Goal: Information Seeking & Learning: Check status

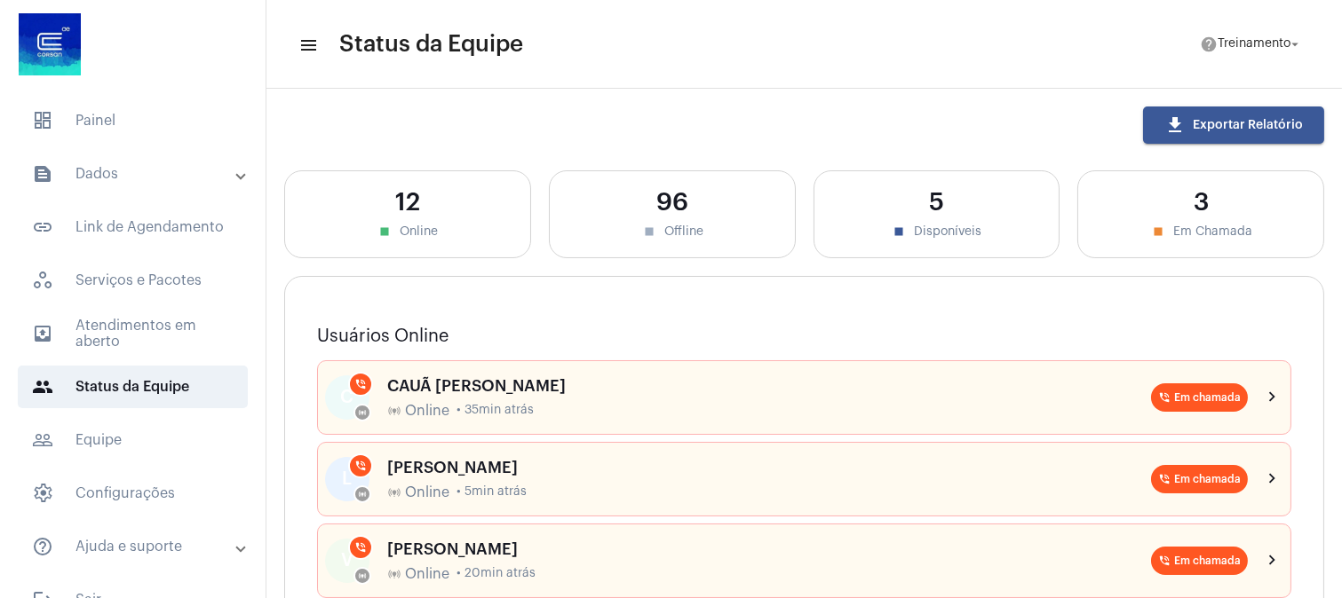
scroll to position [690, 0]
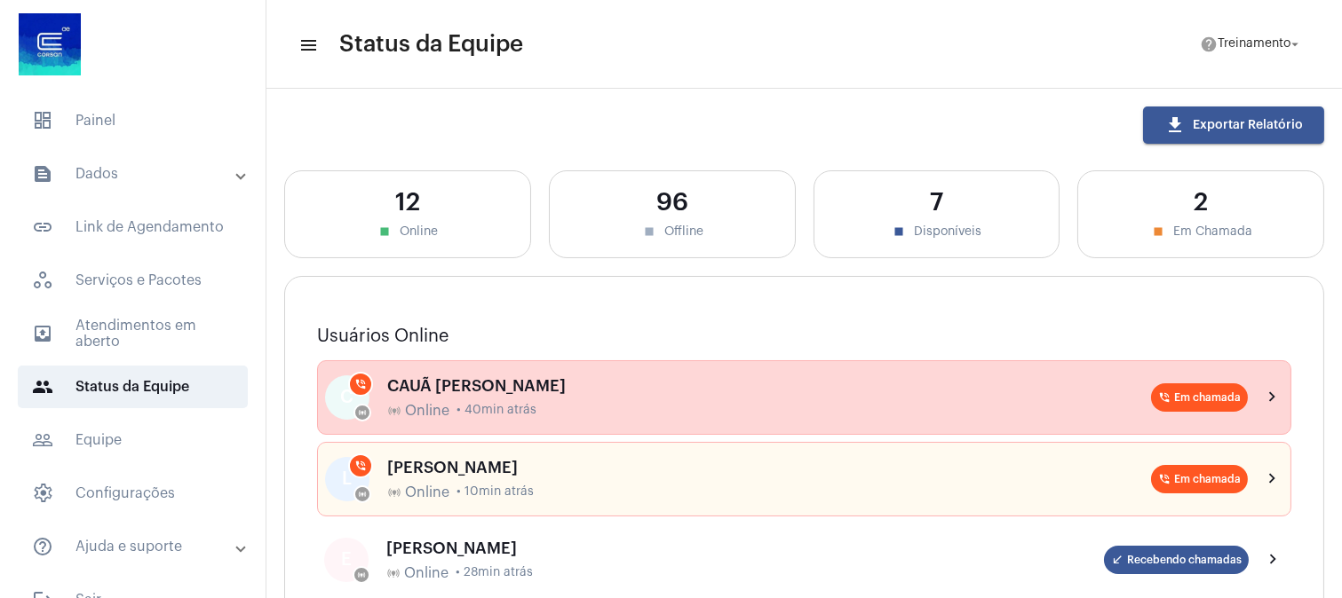
click at [503, 405] on span "• 40min atrás" at bounding box center [496, 410] width 80 height 13
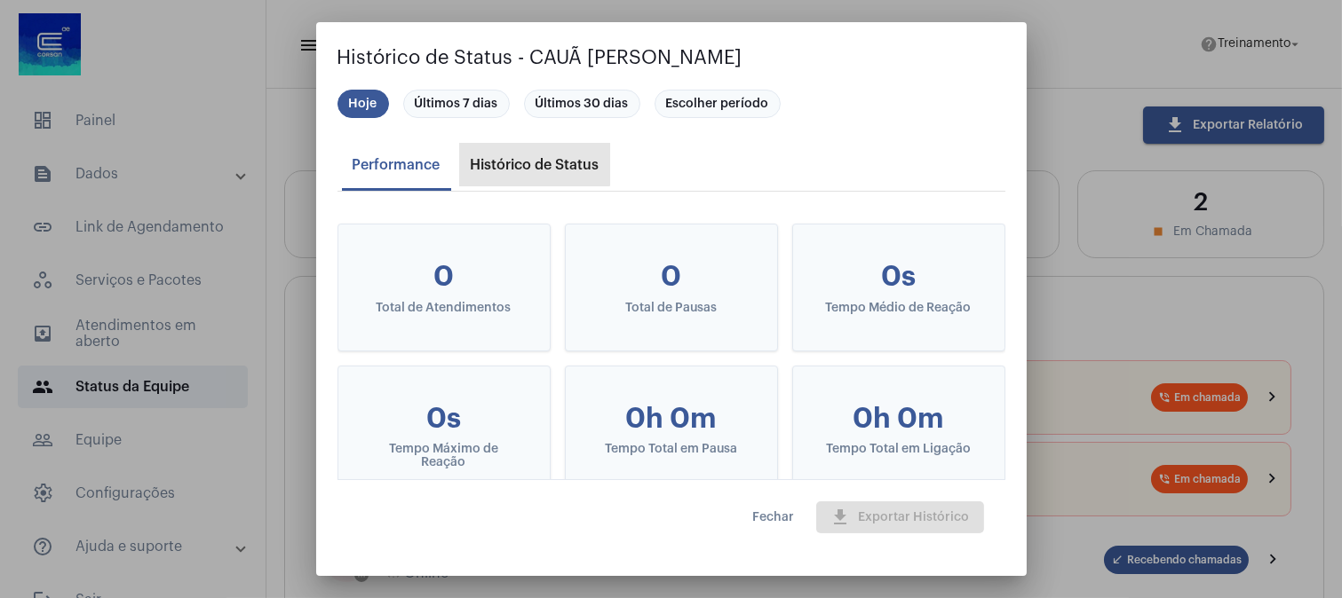
click at [498, 161] on div "Histórico de Status" at bounding box center [535, 165] width 129 height 16
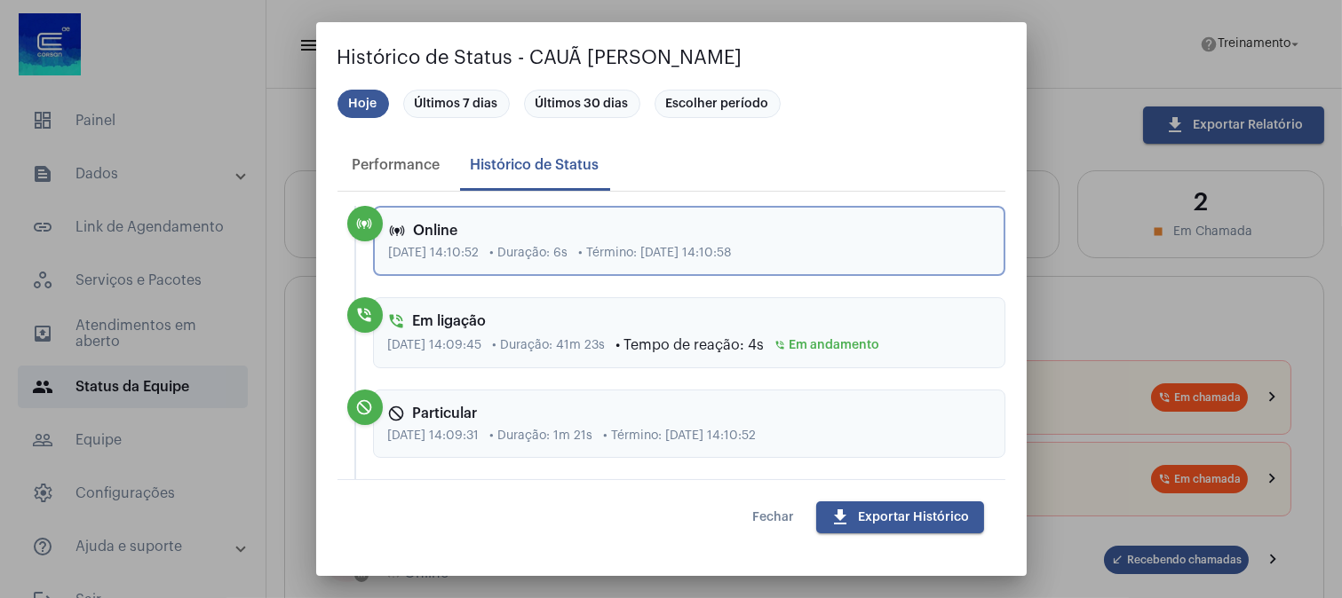
click at [767, 513] on span "Fechar" at bounding box center [774, 517] width 42 height 12
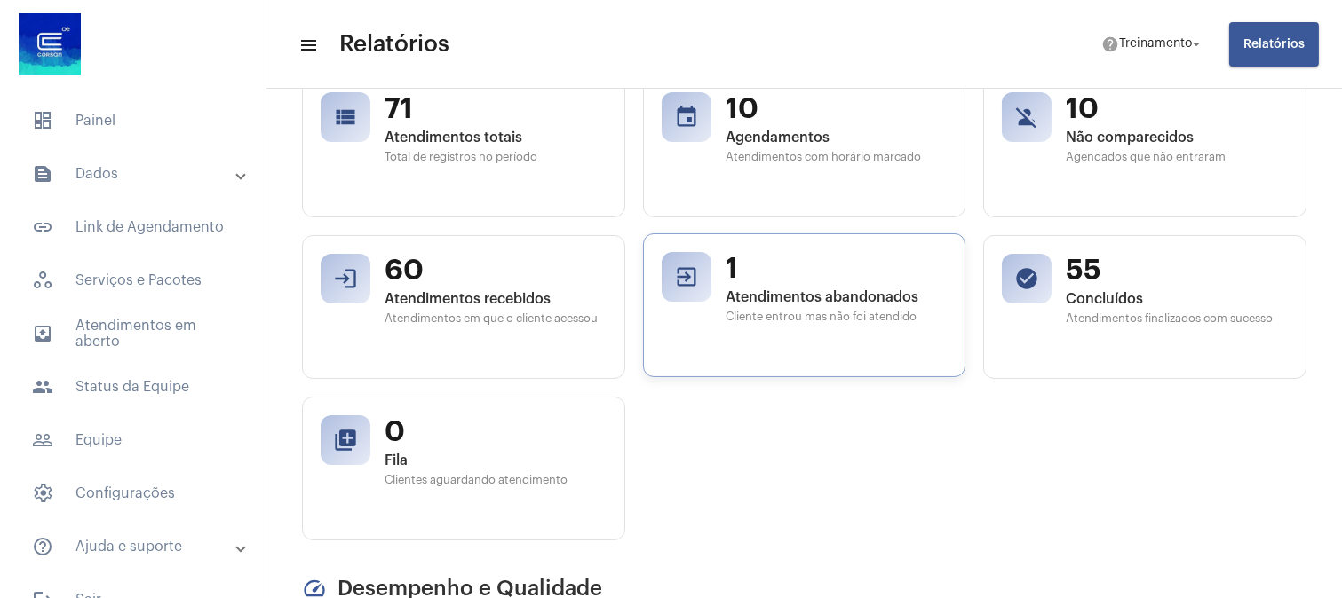
scroll to position [296, 0]
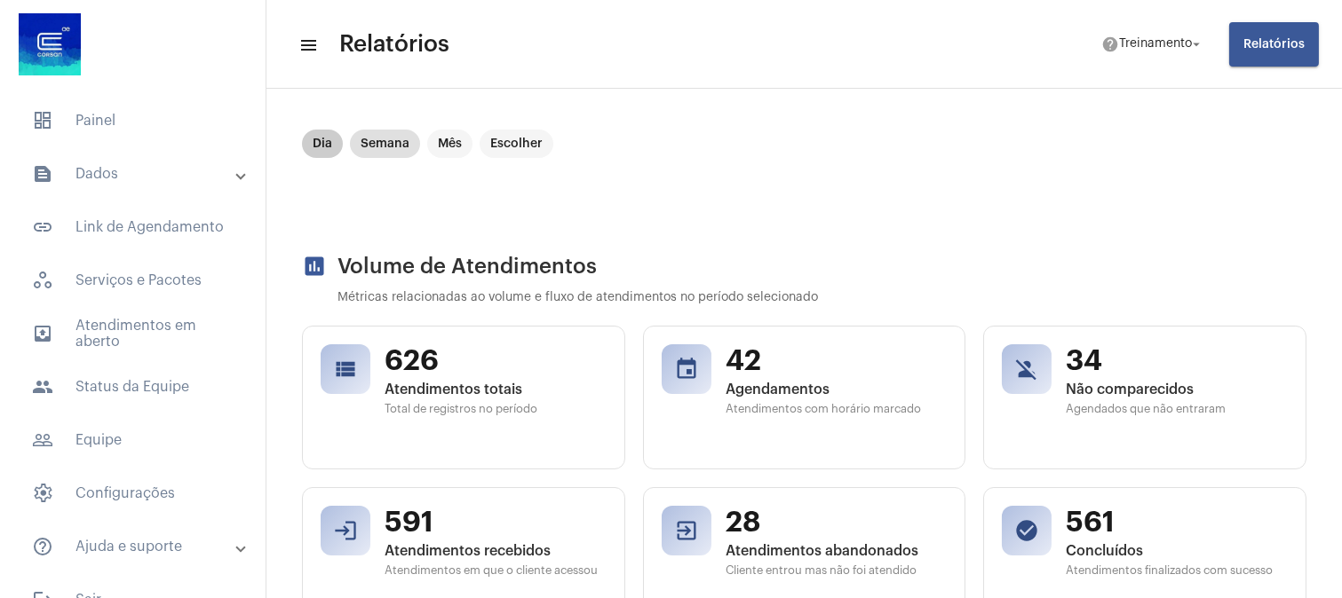
click at [326, 143] on mat-chip "Dia" at bounding box center [322, 144] width 41 height 28
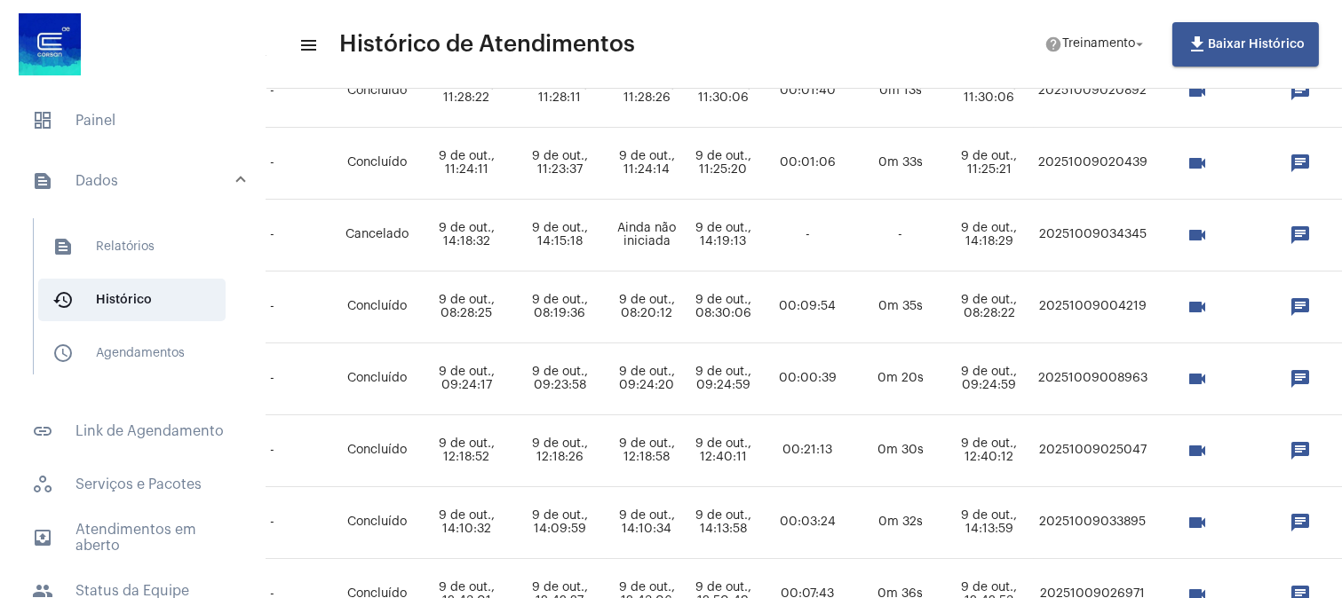
scroll to position [591, 833]
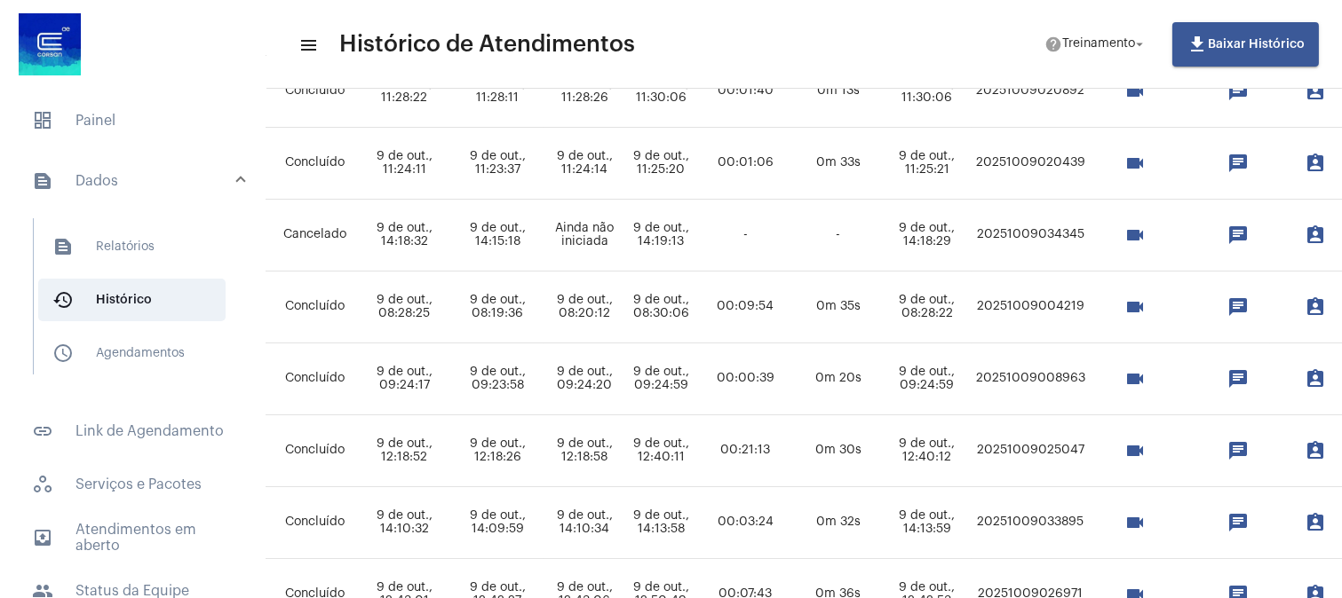
click at [1145, 308] on mat-icon "videocam" at bounding box center [1134, 307] width 21 height 21
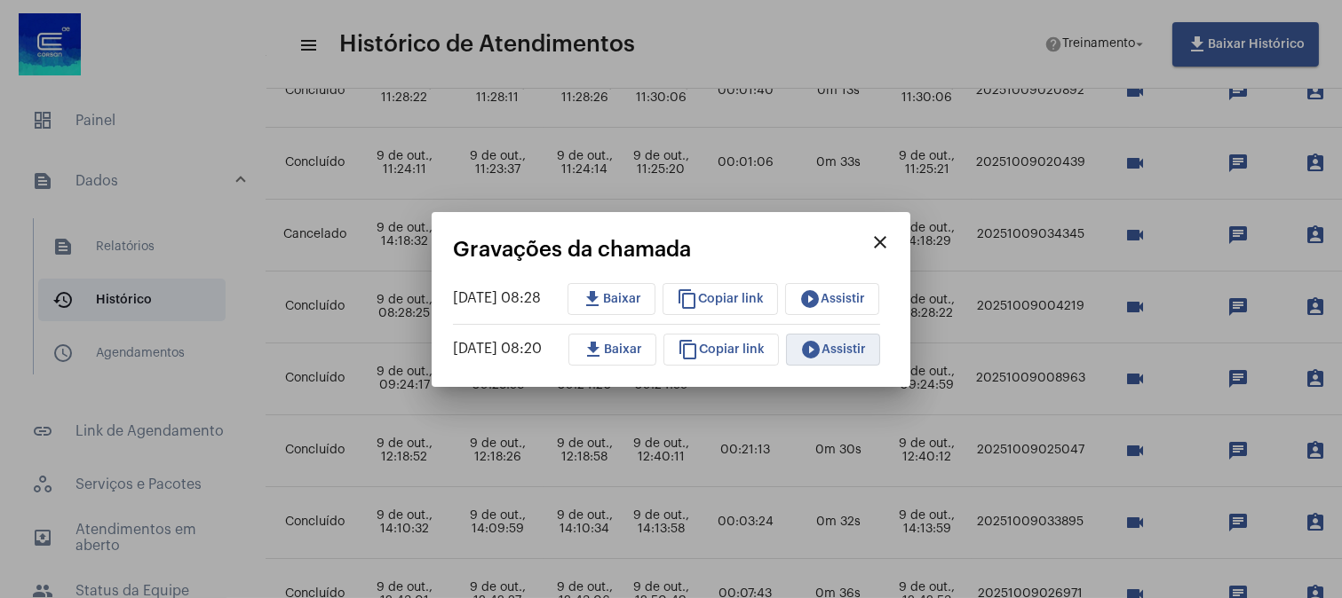
click at [856, 350] on span "play_circle_filled Assistir" at bounding box center [833, 350] width 66 height 12
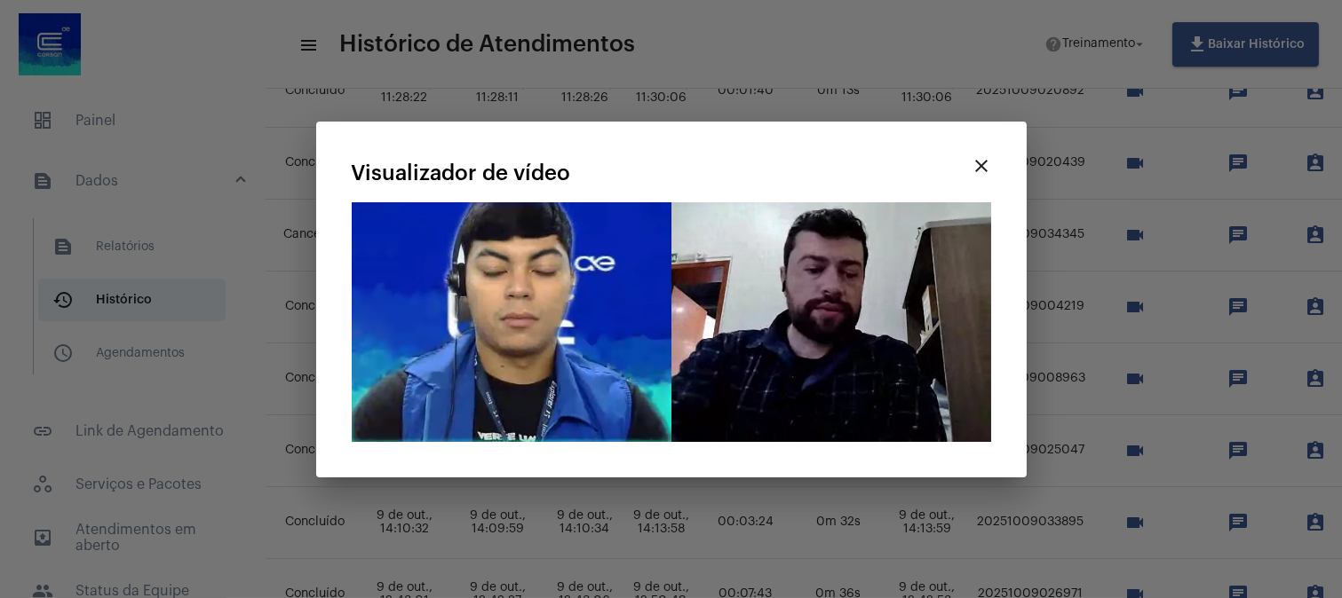
click at [981, 169] on mat-icon "close" at bounding box center [981, 165] width 21 height 21
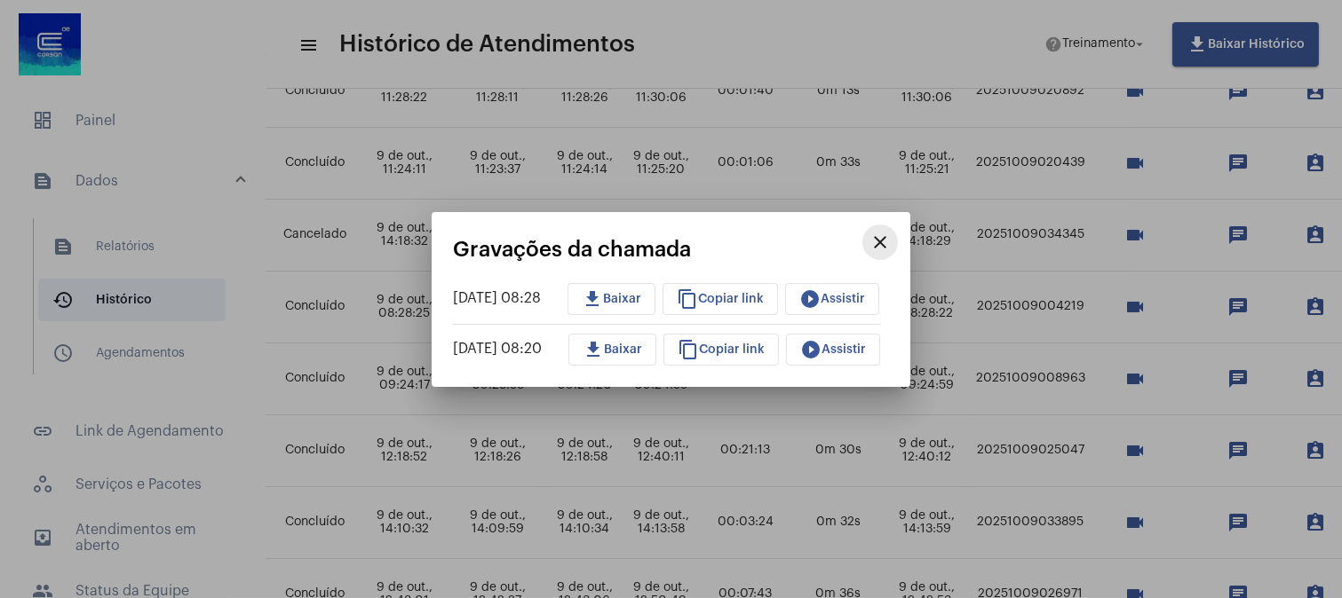
click at [891, 234] on mat-icon "close" at bounding box center [879, 242] width 21 height 21
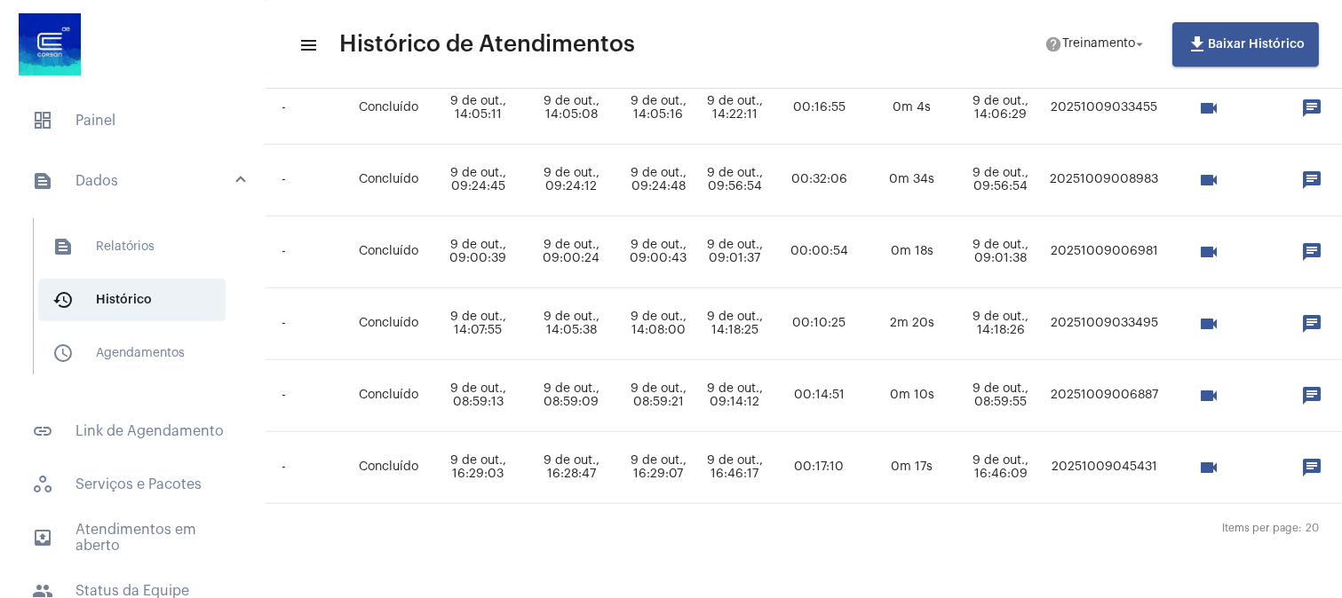
scroll to position [1310, 1036]
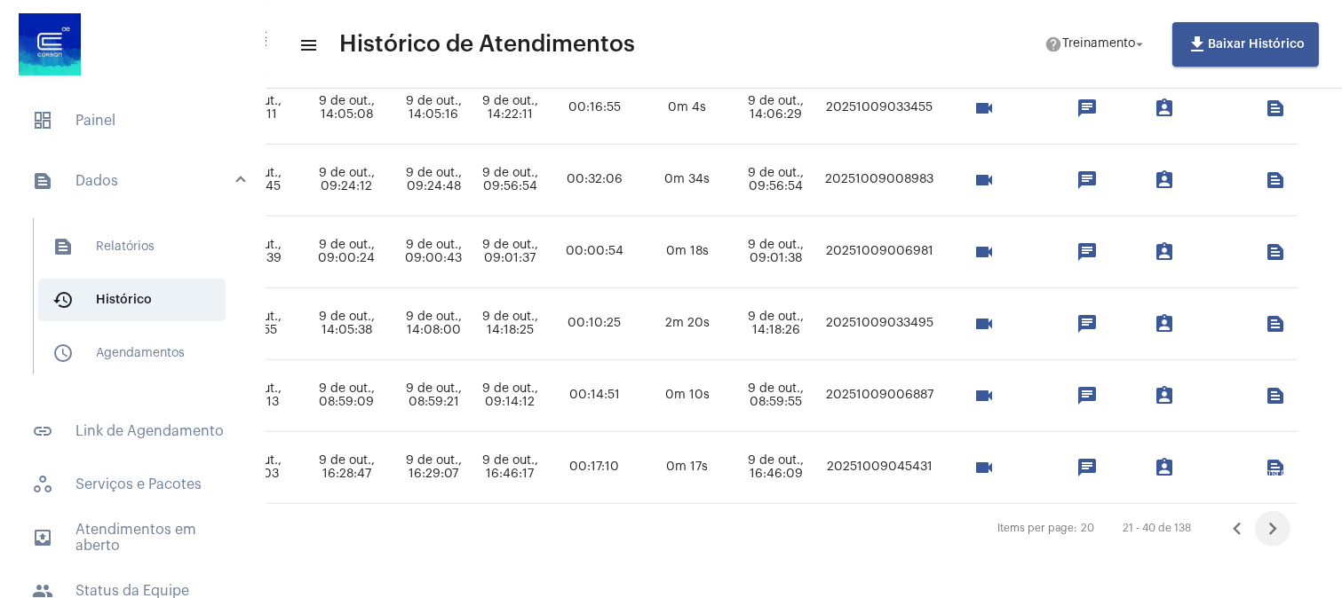
click at [1285, 517] on icon "Próxima página" at bounding box center [1272, 529] width 25 height 25
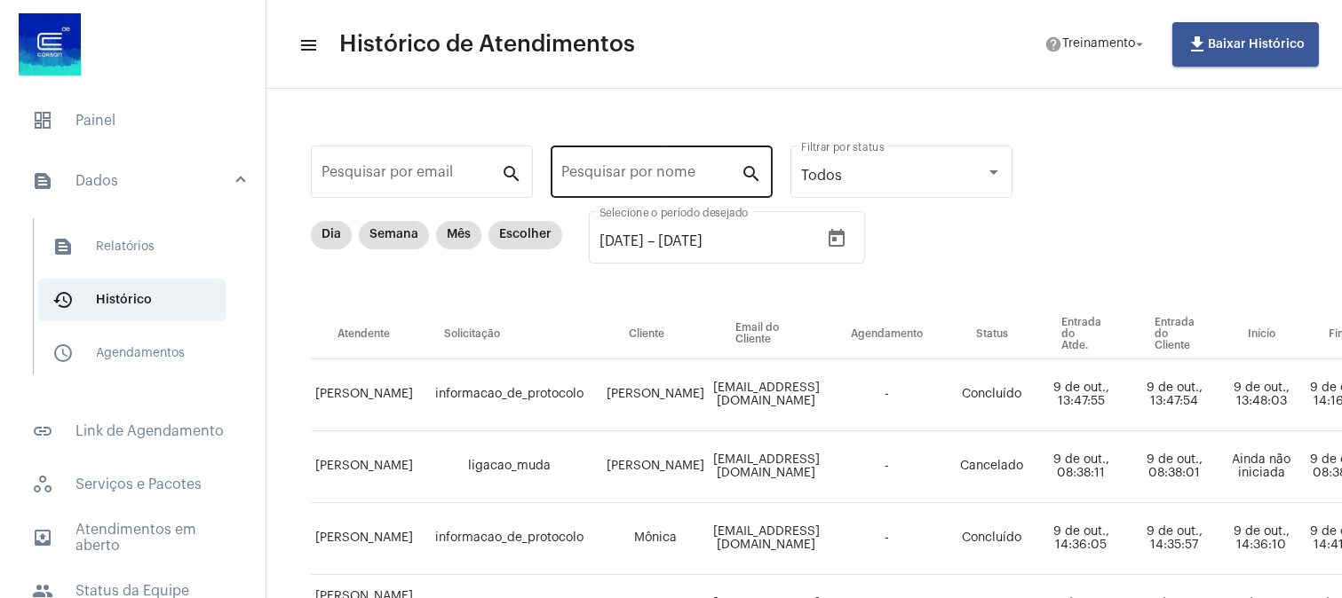
click at [673, 175] on input "Pesquisar por nome" at bounding box center [650, 176] width 179 height 16
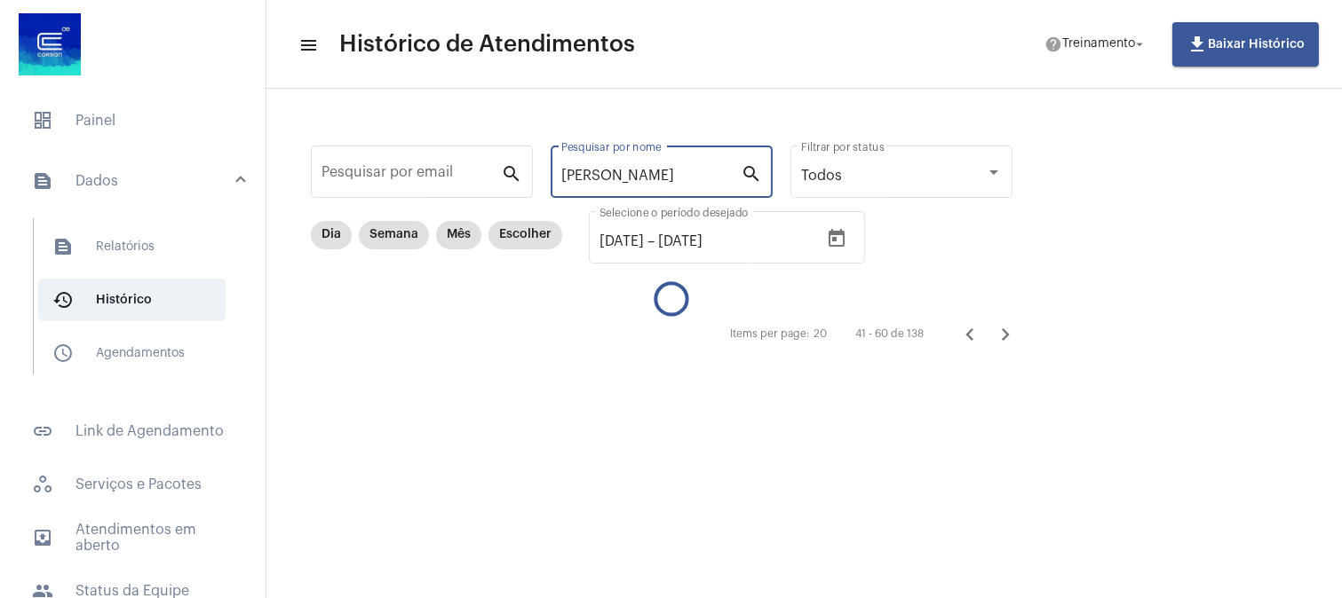
type input "gustavo"
click at [752, 170] on mat-icon "search" at bounding box center [750, 172] width 21 height 21
click at [119, 297] on span "history_outlined Histórico" at bounding box center [131, 300] width 187 height 43
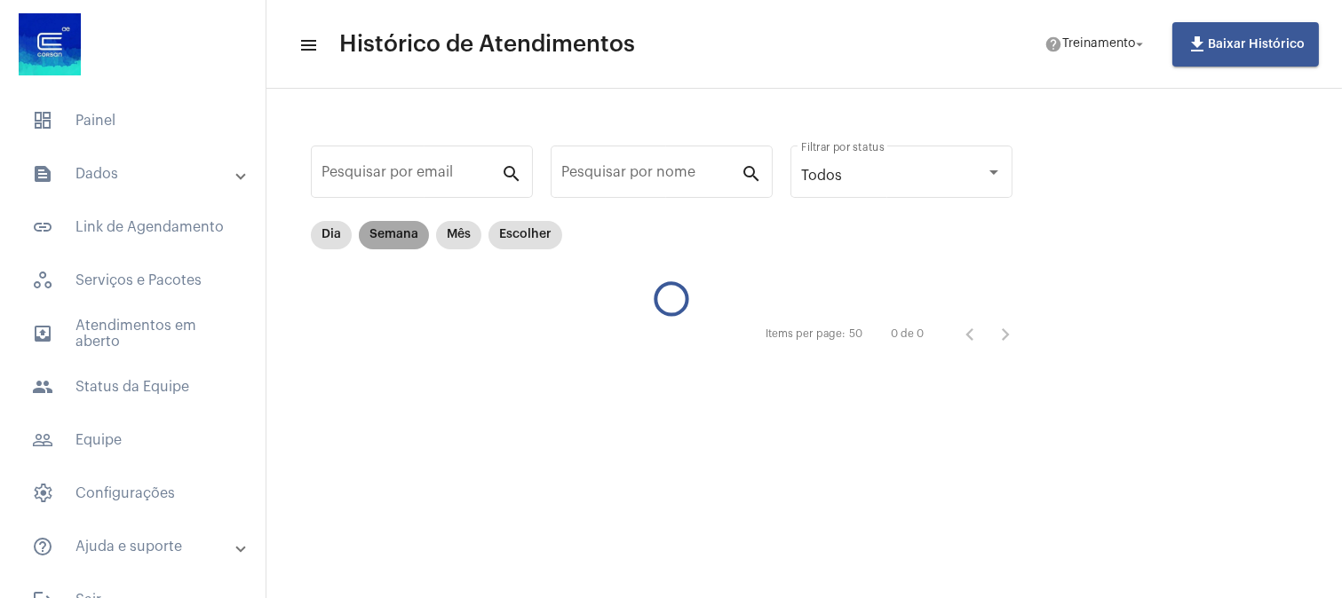
click at [403, 240] on mat-chip "Semana" at bounding box center [394, 235] width 70 height 28
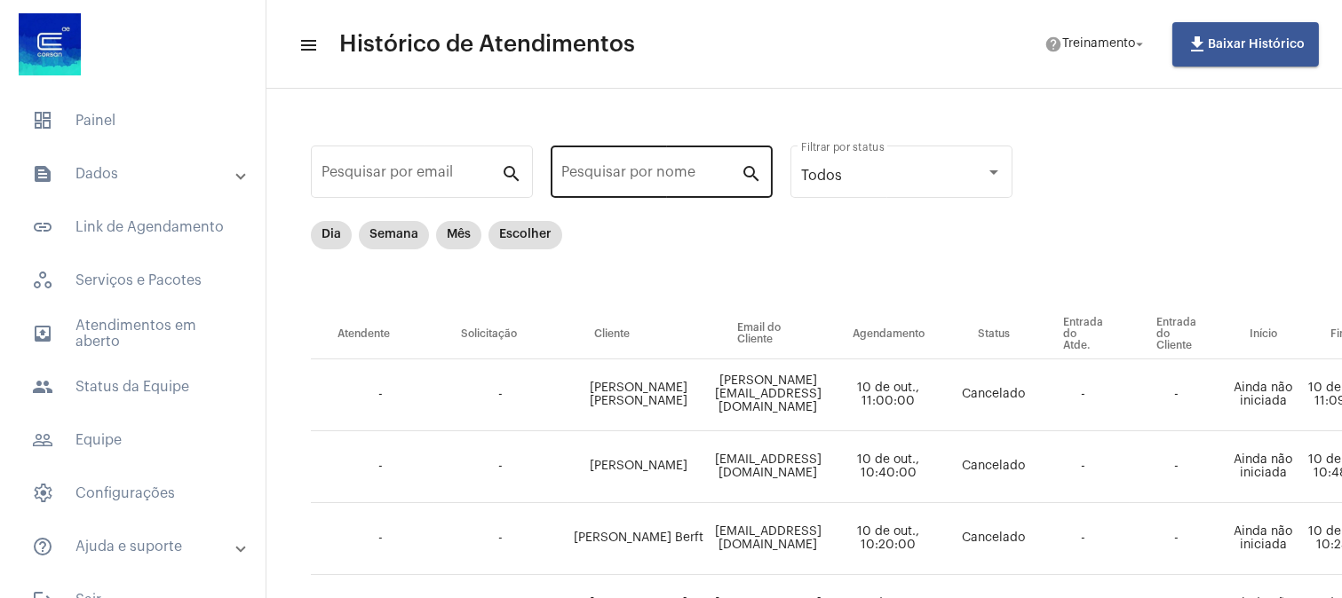
click at [699, 170] on input "Pesquisar por nome" at bounding box center [650, 176] width 179 height 16
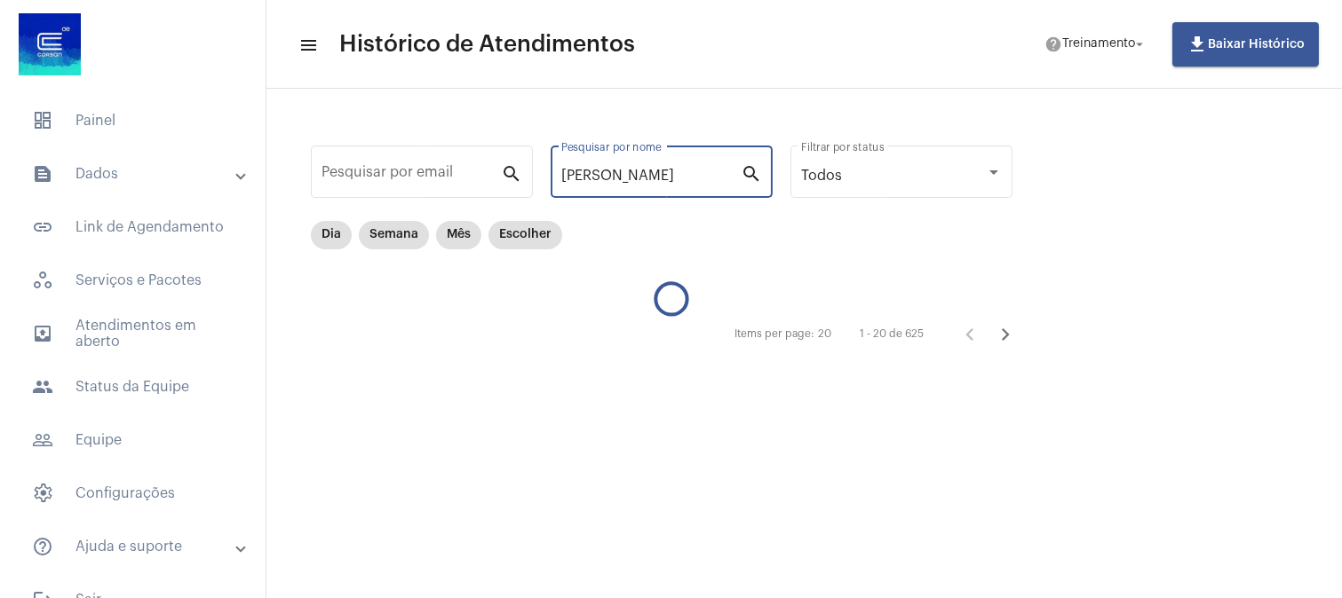
type input "gustavo"
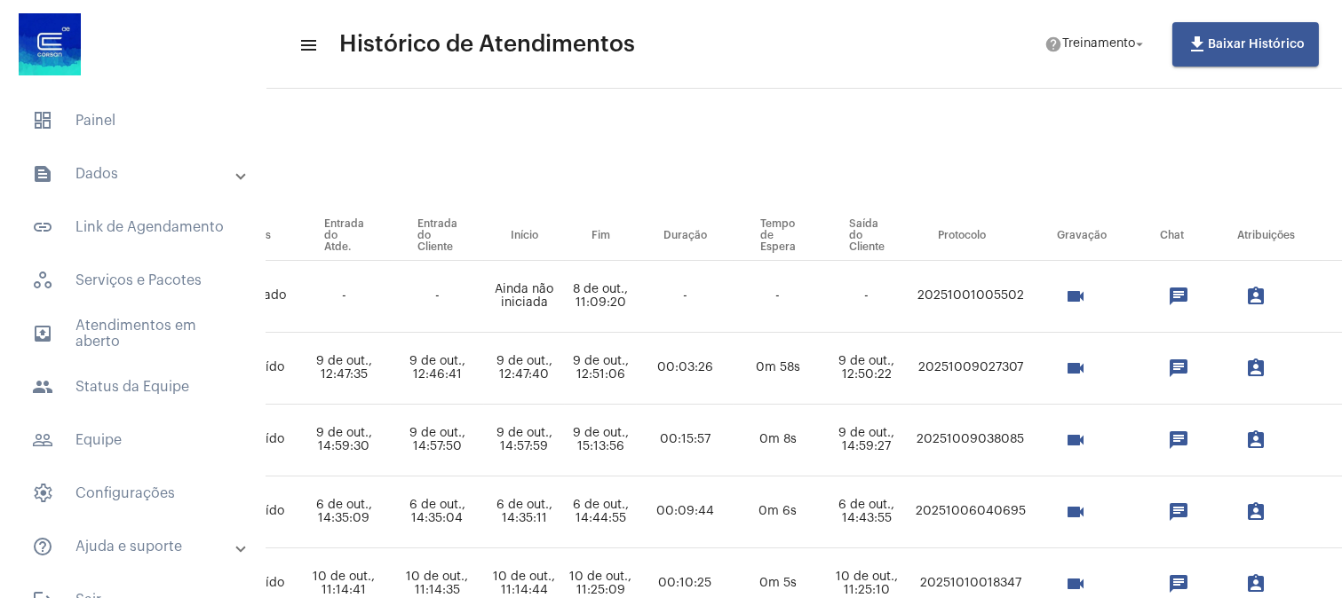
scroll to position [99, 862]
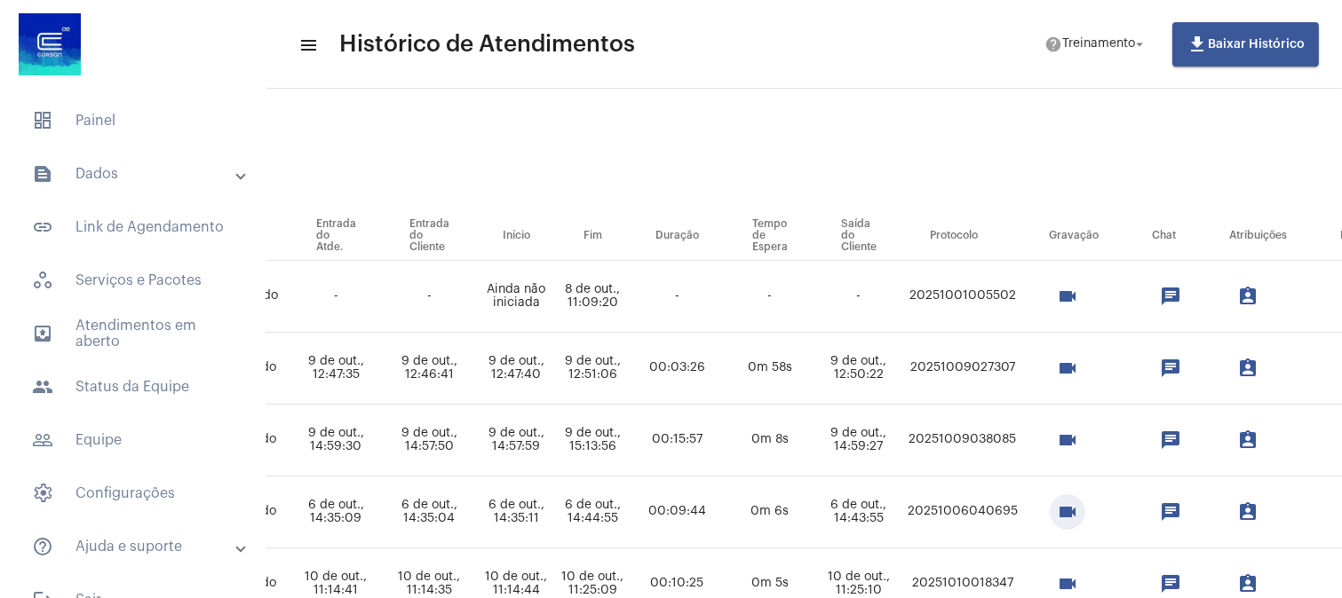
click at [1078, 509] on mat-icon "videocam" at bounding box center [1067, 512] width 21 height 21
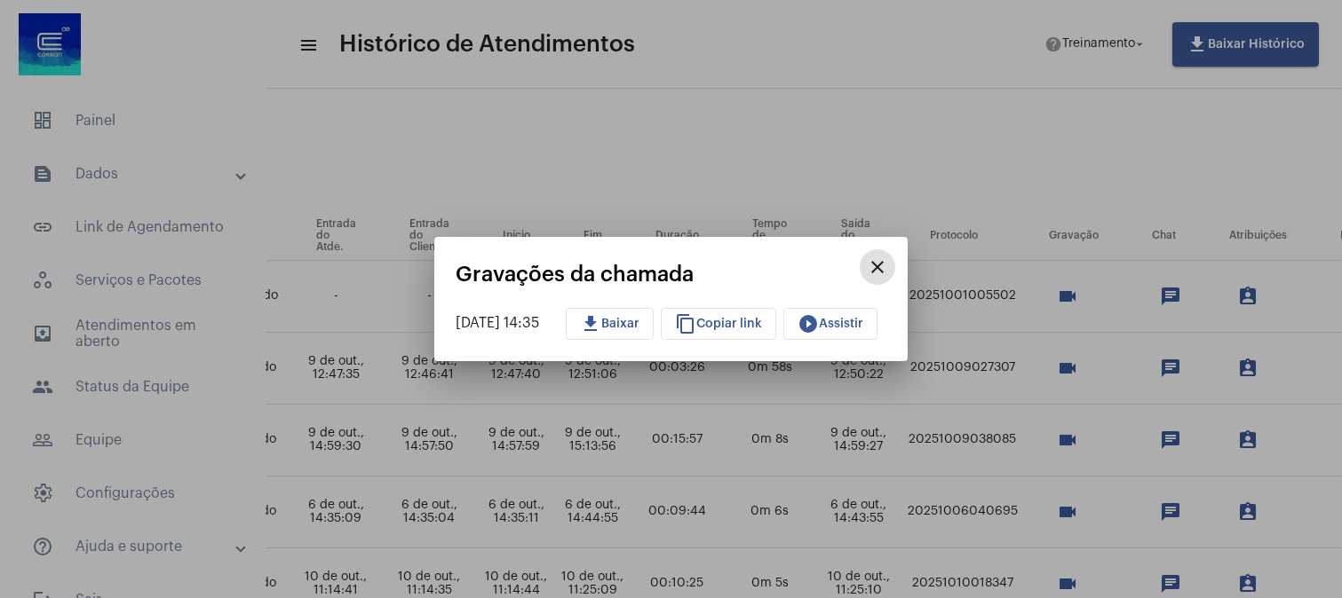
click at [850, 325] on span "play_circle_filled Assistir" at bounding box center [830, 324] width 66 height 12
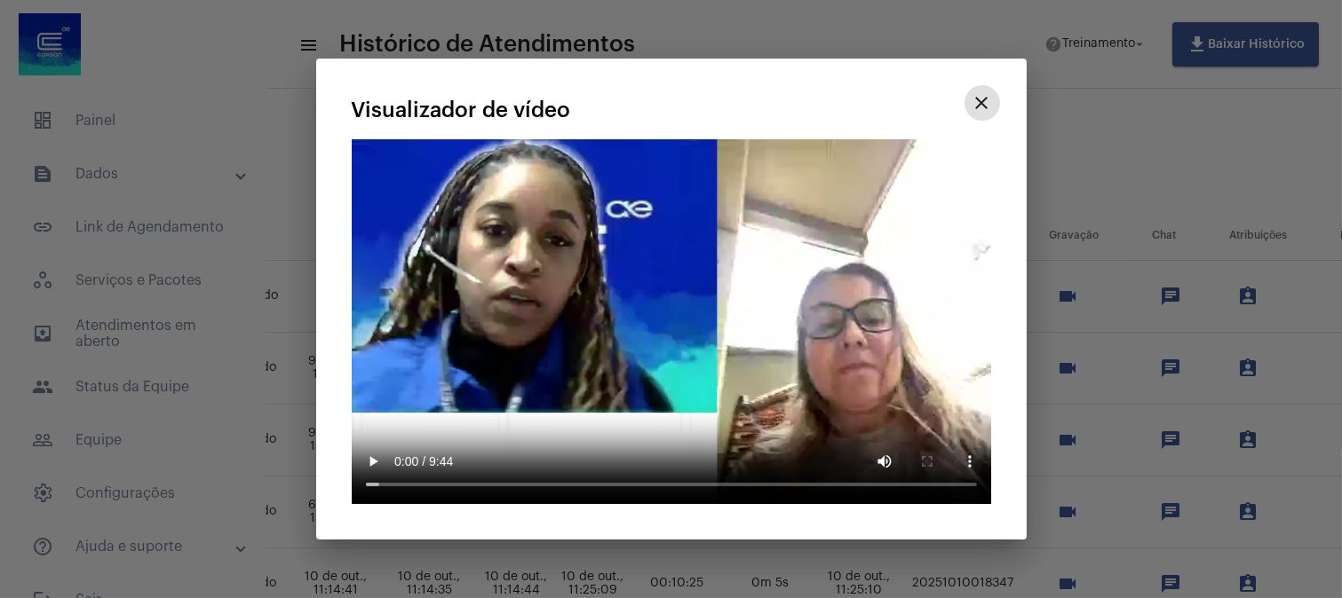
click at [973, 101] on mat-icon "close" at bounding box center [981, 102] width 21 height 21
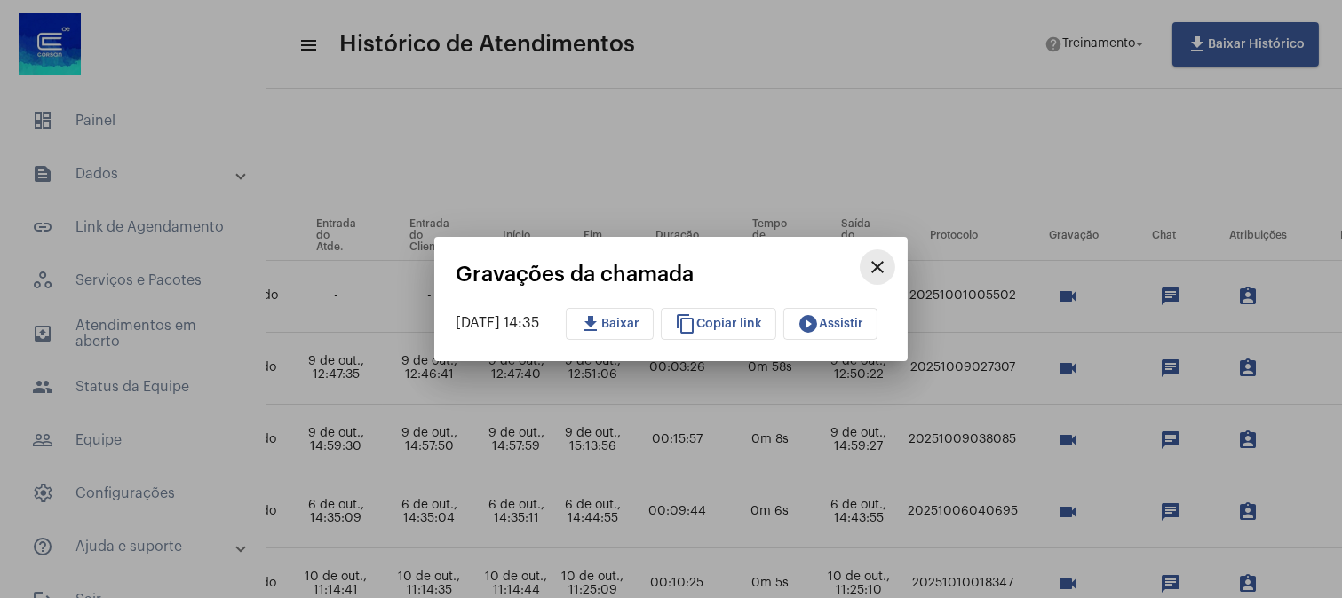
click at [888, 261] on mat-icon "close" at bounding box center [877, 267] width 21 height 21
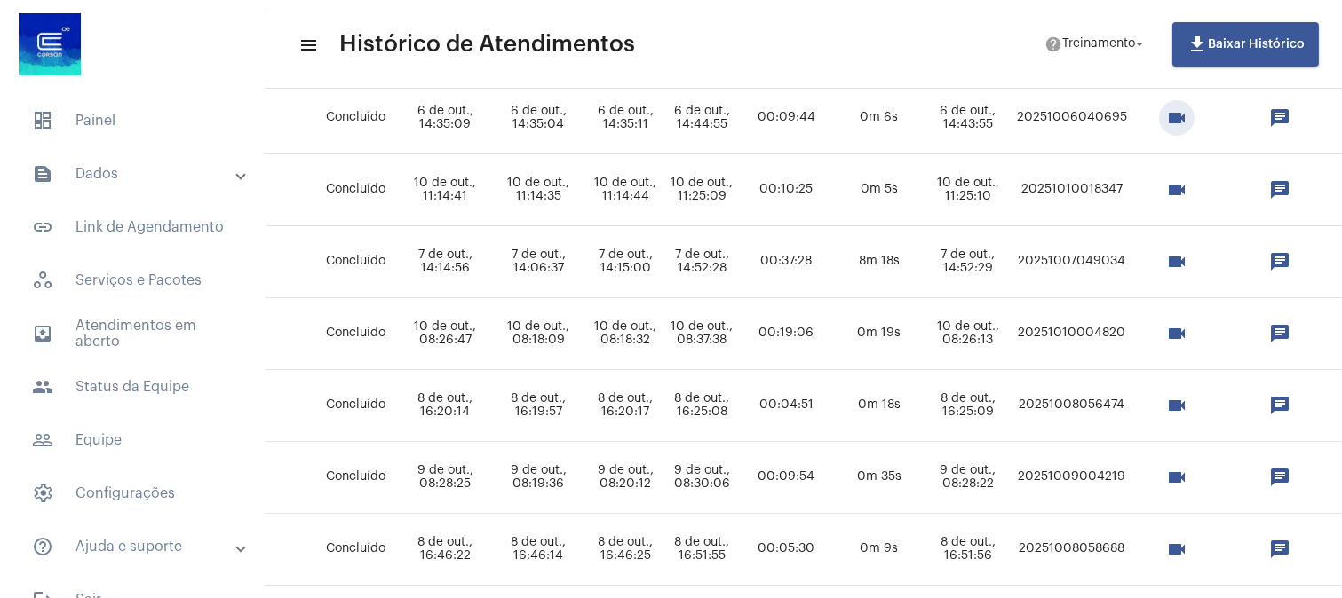
scroll to position [493, 824]
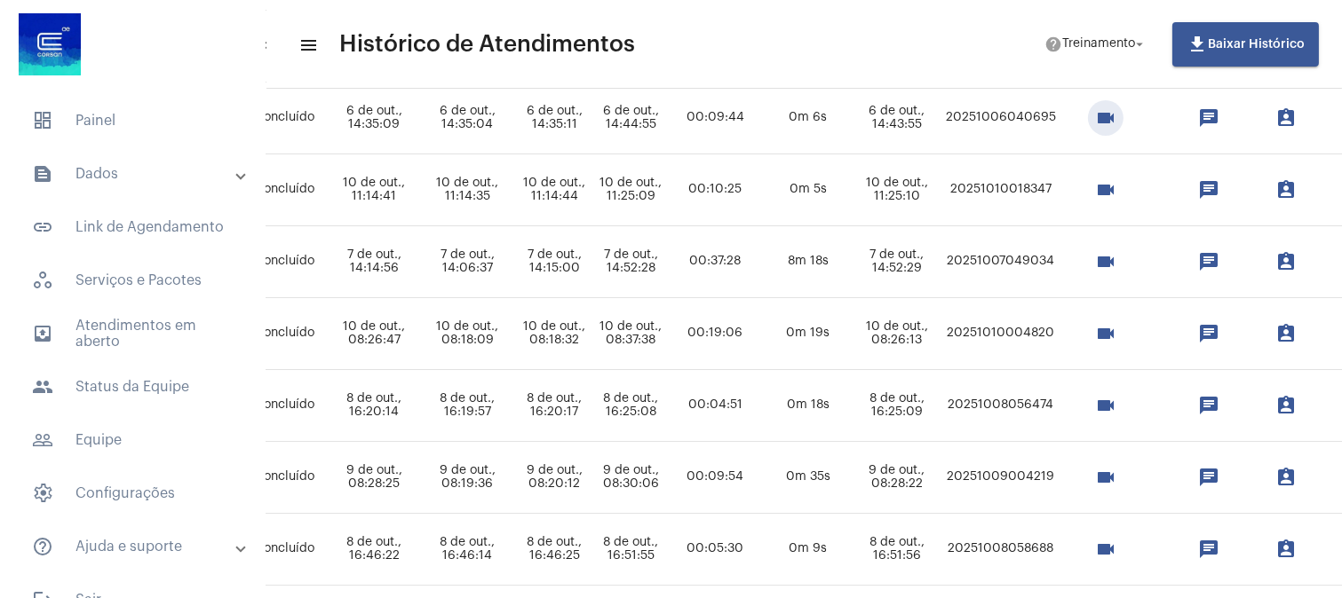
click at [1116, 474] on mat-icon "videocam" at bounding box center [1105, 477] width 21 height 21
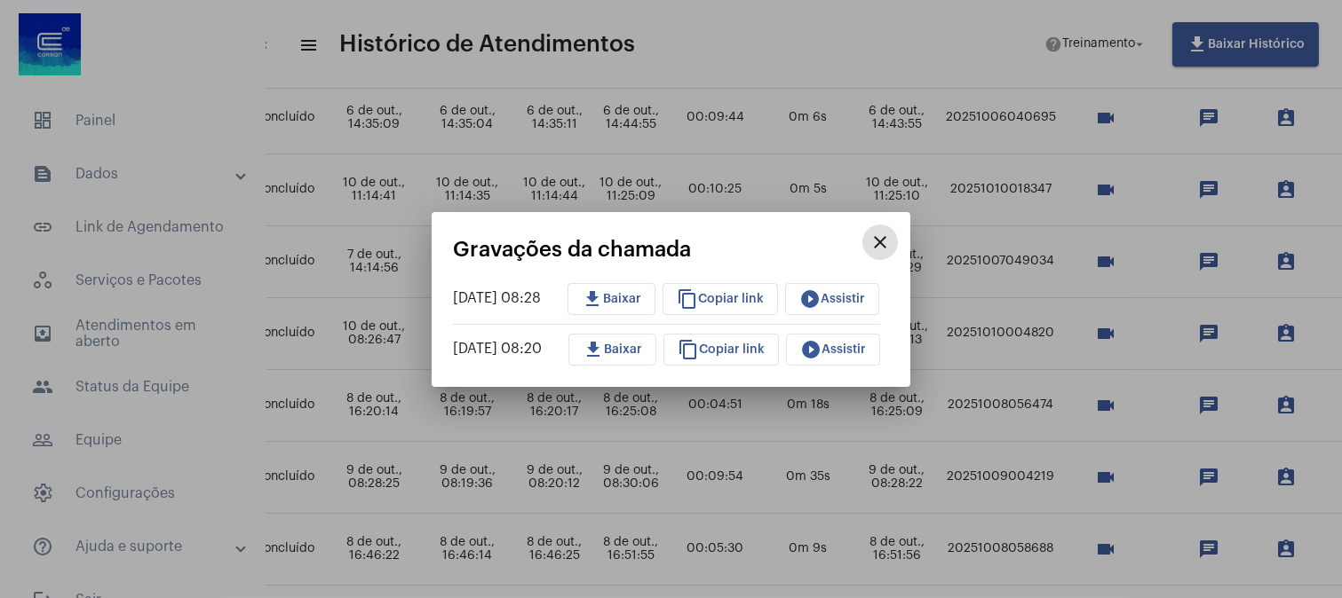
click at [891, 252] on mat-icon "close" at bounding box center [879, 242] width 21 height 21
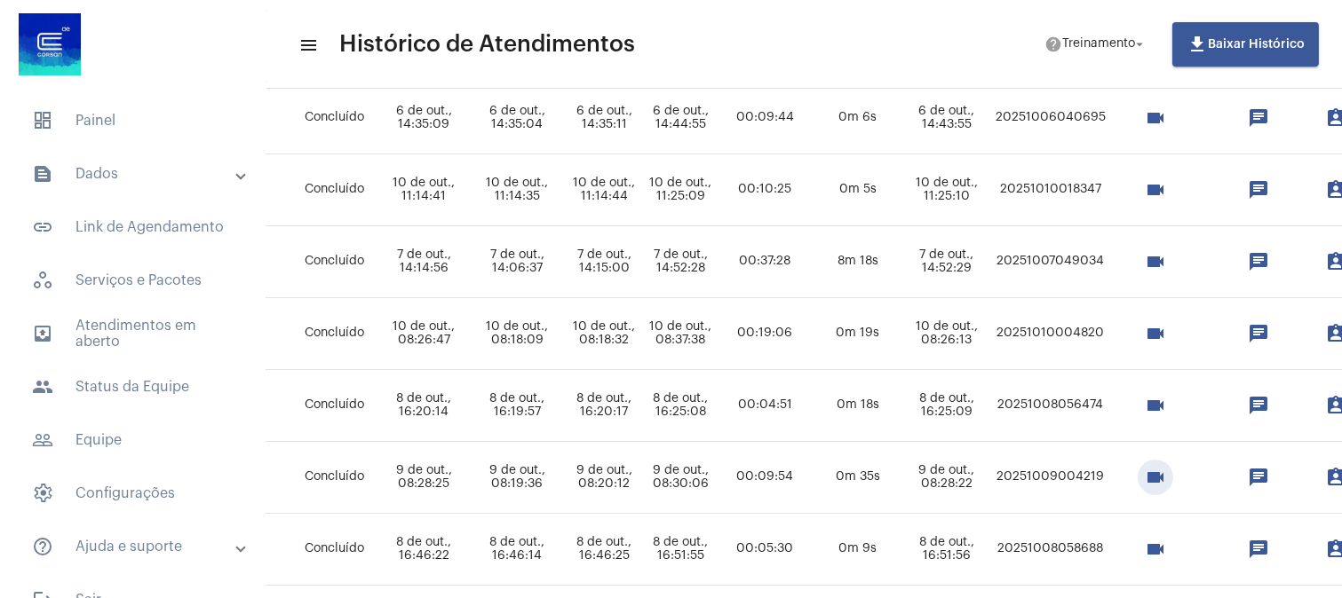
scroll to position [493, 858]
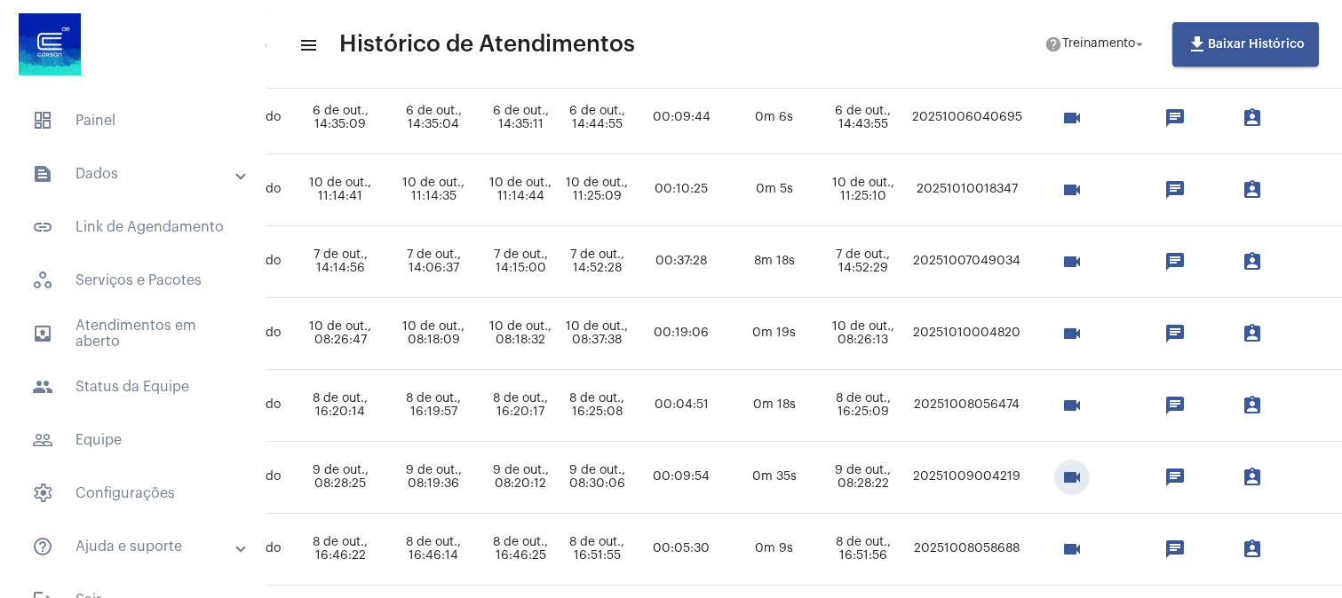
click at [1082, 542] on mat-icon "videocam" at bounding box center [1071, 549] width 21 height 21
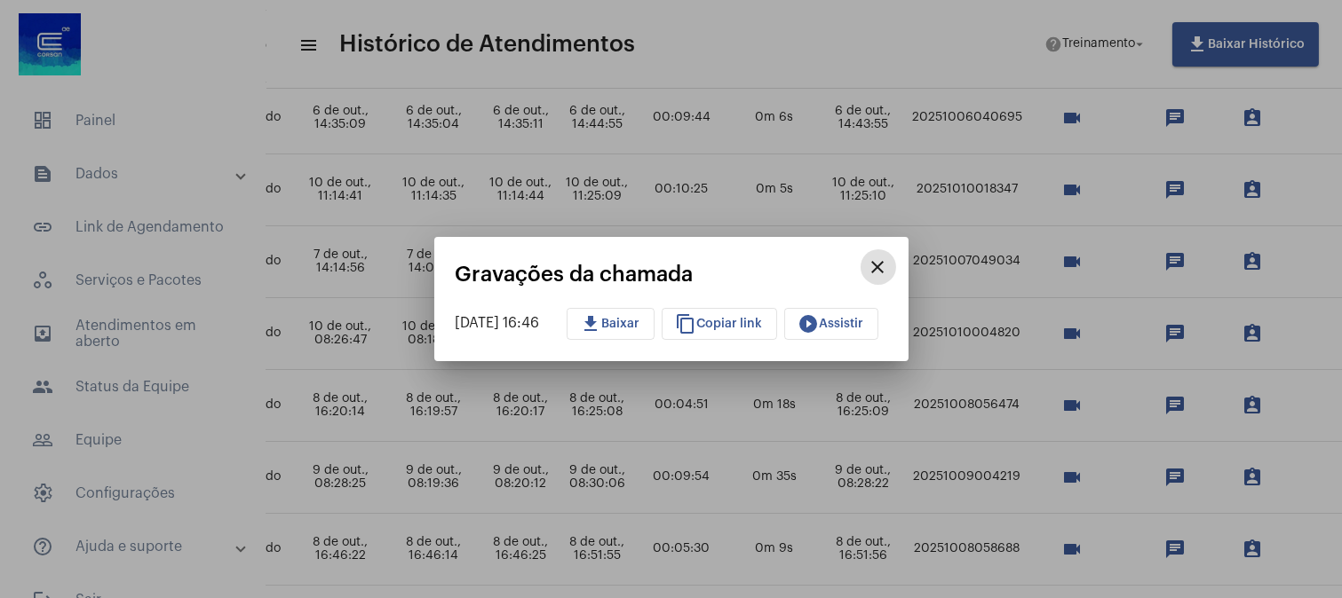
click at [820, 324] on mat-icon "play_circle_filled" at bounding box center [808, 323] width 21 height 21
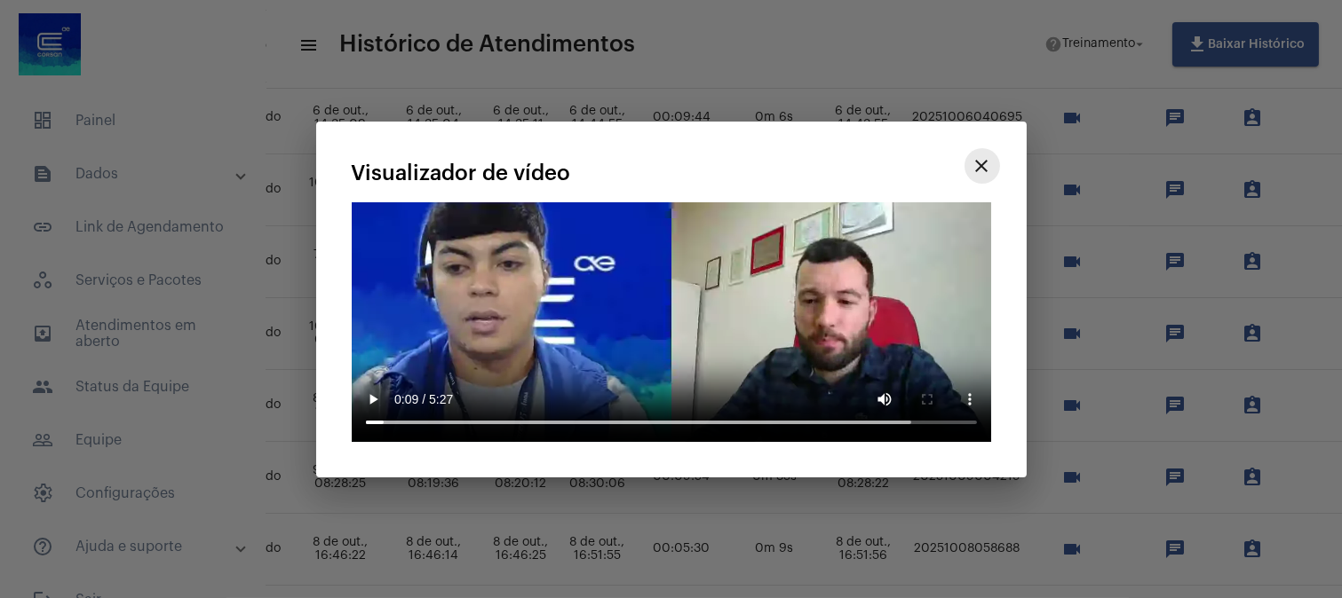
click at [983, 162] on mat-icon "close" at bounding box center [981, 165] width 21 height 21
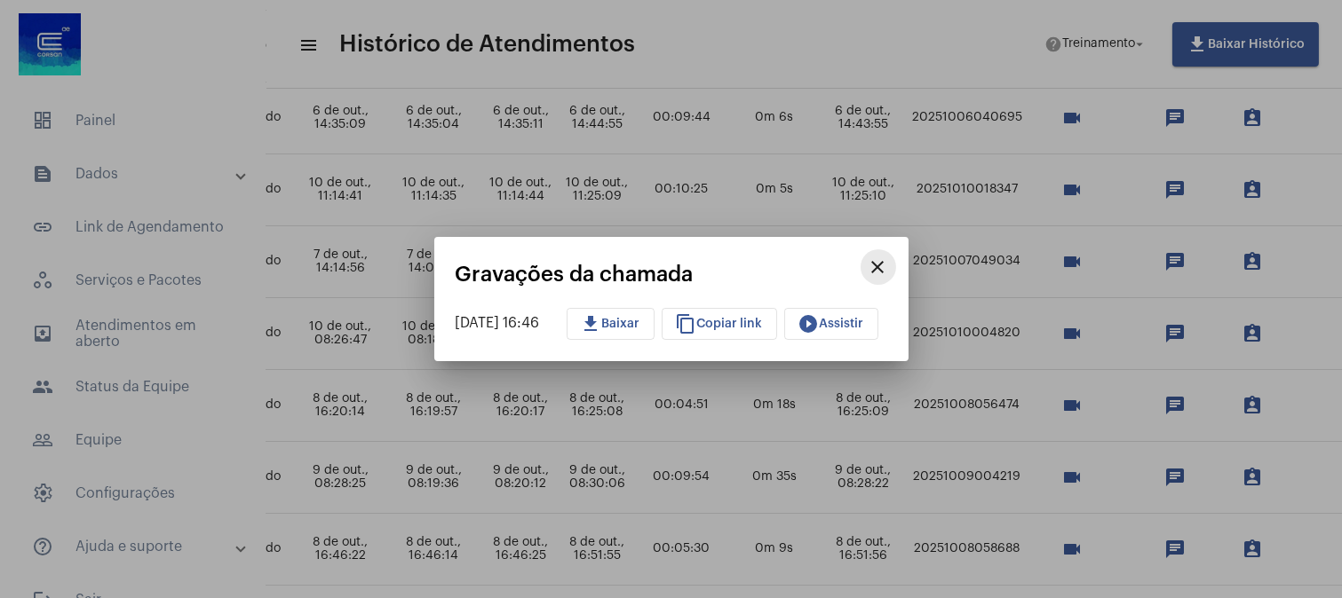
click at [886, 263] on mat-icon "close" at bounding box center [877, 267] width 21 height 21
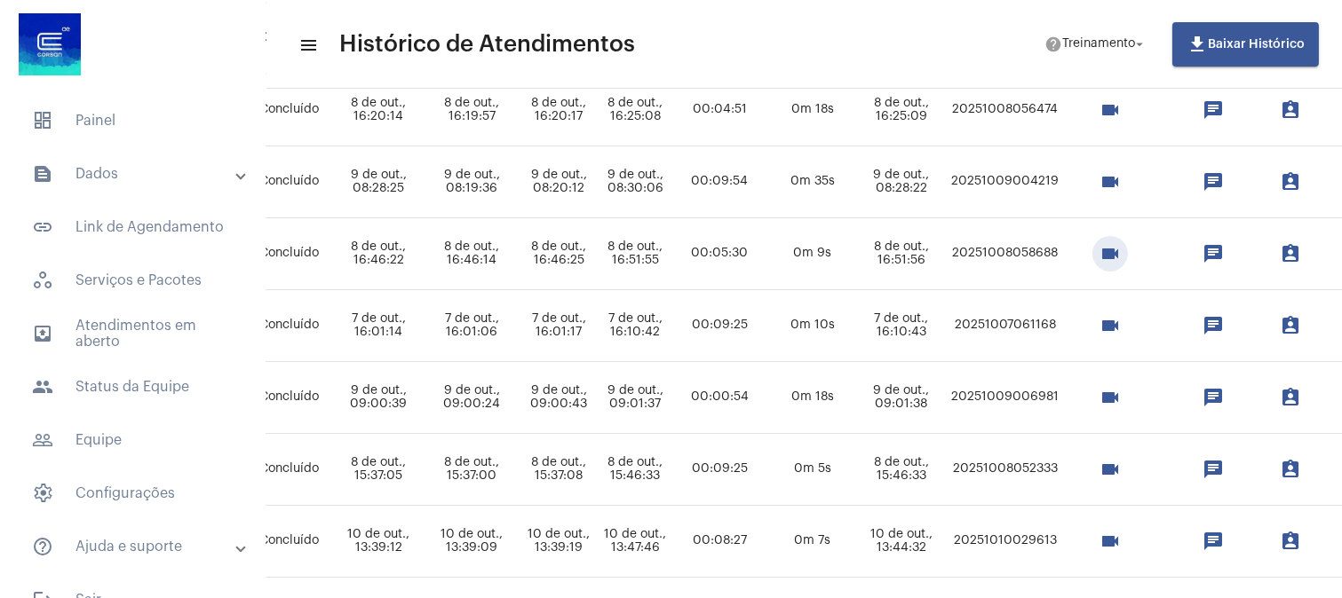
scroll to position [788, 844]
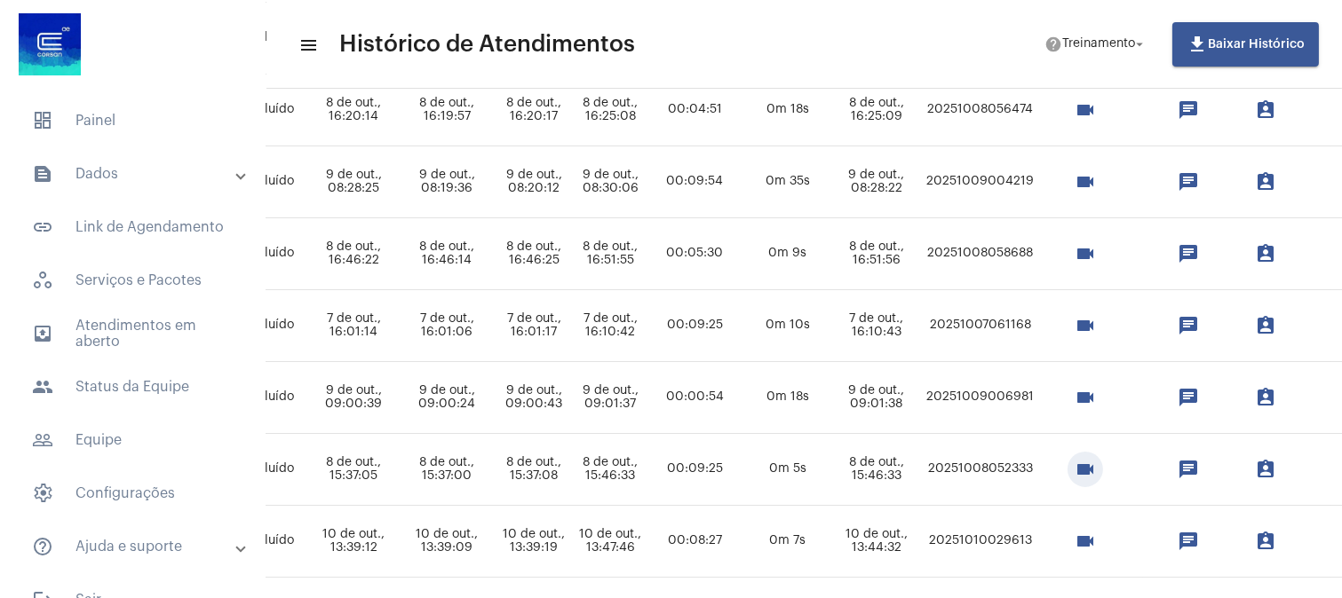
click at [1096, 466] on mat-icon "videocam" at bounding box center [1084, 469] width 21 height 21
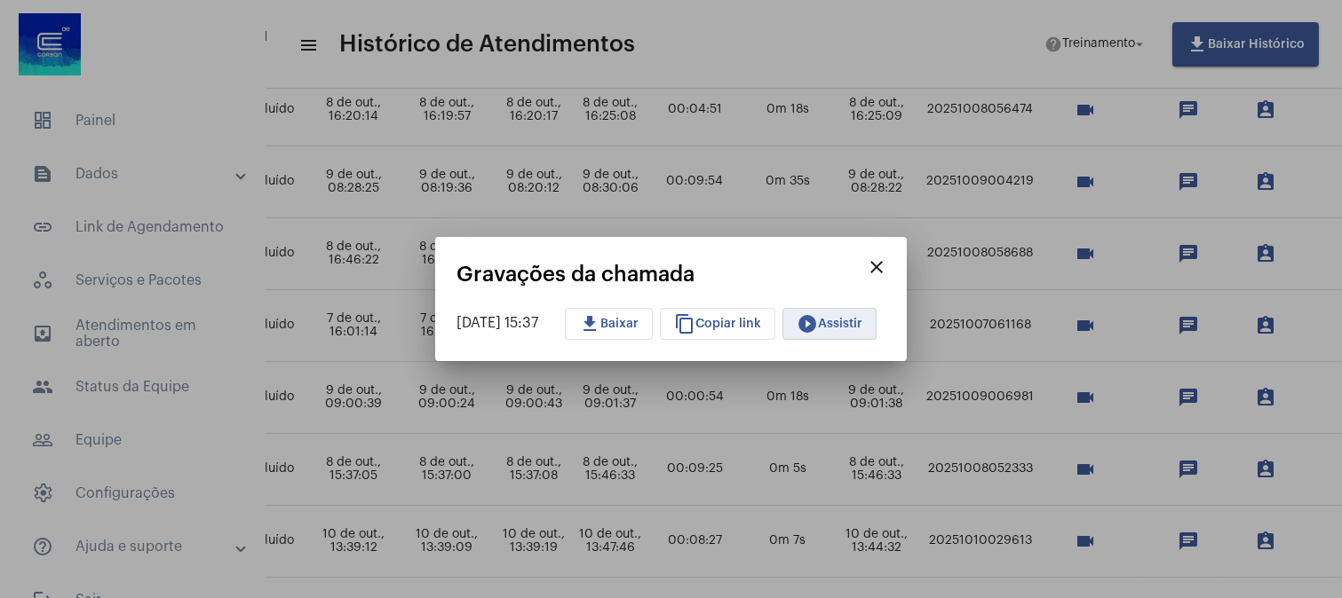
click at [862, 318] on span "play_circle_filled Assistir" at bounding box center [829, 324] width 66 height 12
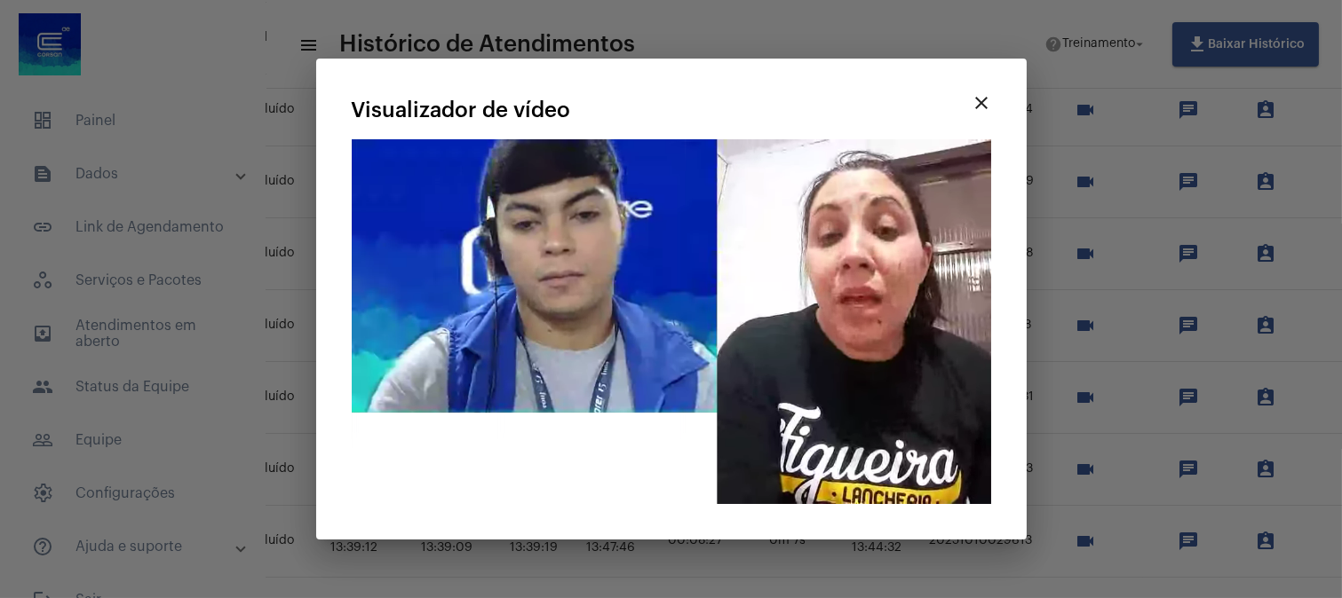
click at [651, 367] on video "Seu navegador não suporta a reprodução deste vídeo." at bounding box center [671, 321] width 639 height 365
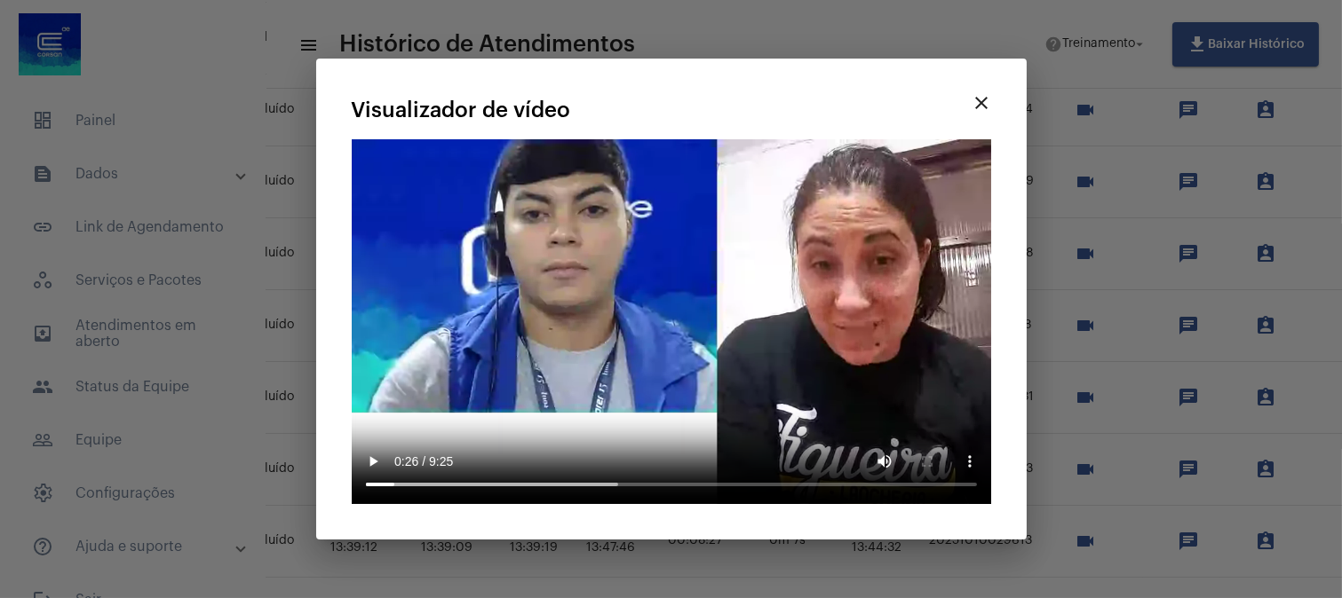
click at [651, 306] on video "Seu navegador não suporta a reprodução deste vídeo." at bounding box center [671, 321] width 639 height 365
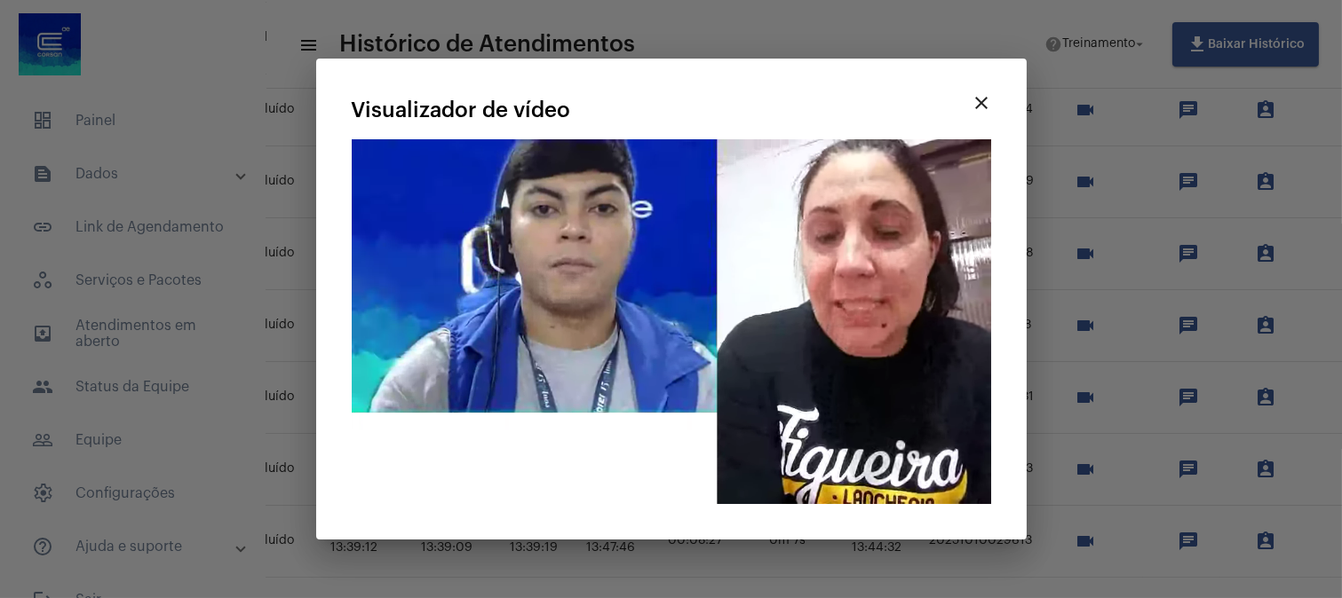
click at [622, 359] on video "Seu navegador não suporta a reprodução deste vídeo." at bounding box center [671, 321] width 639 height 365
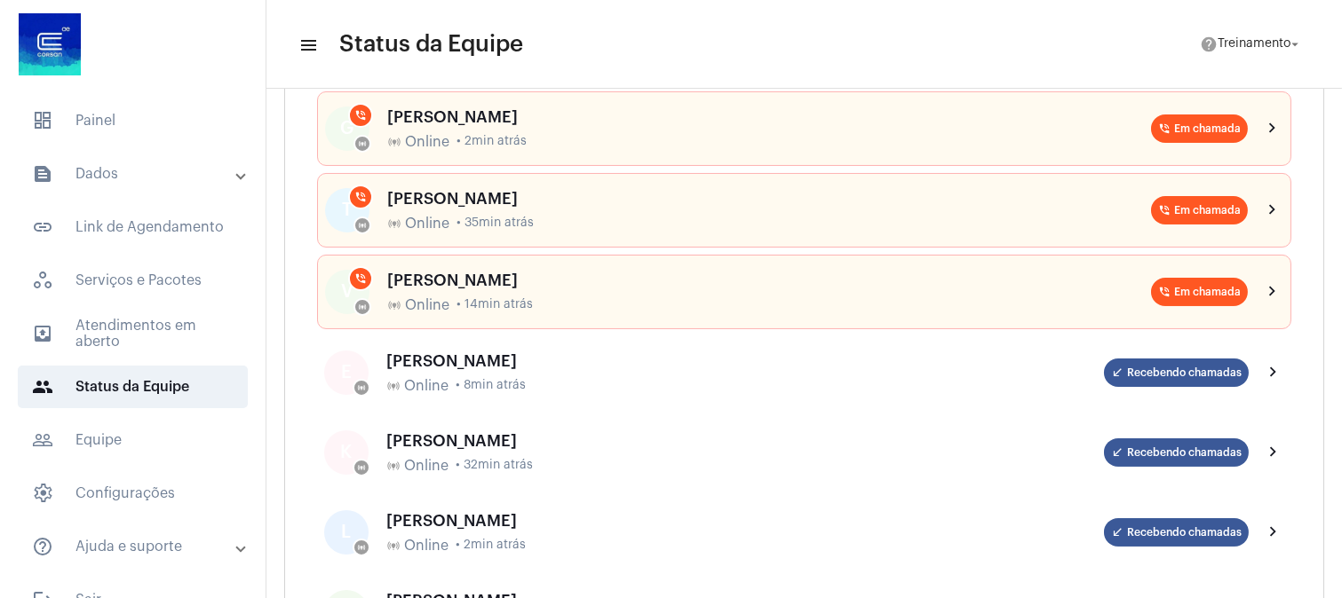
scroll to position [321, 0]
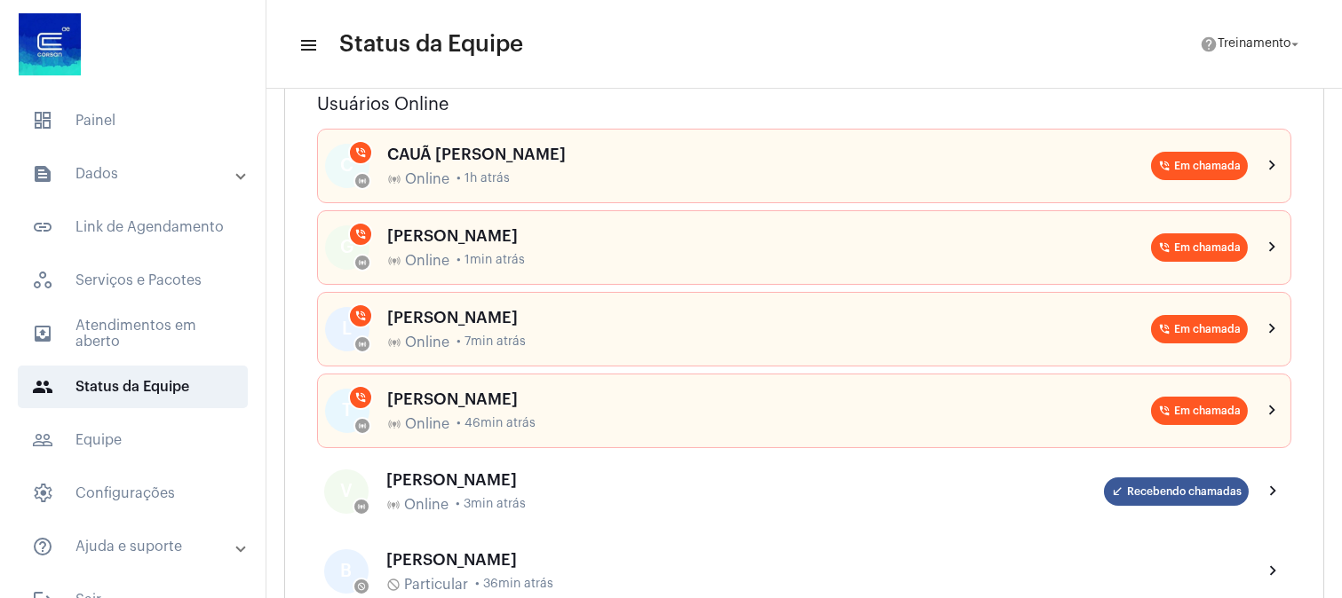
scroll to position [197, 0]
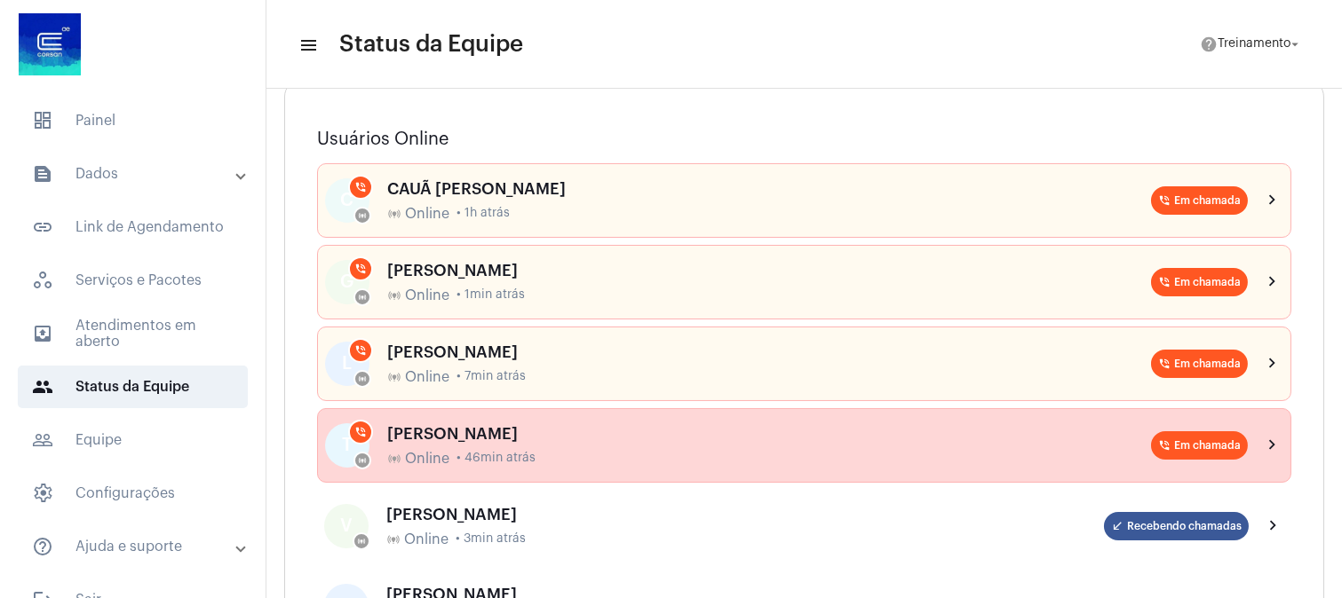
click at [488, 436] on div "[PERSON_NAME]" at bounding box center [769, 434] width 764 height 18
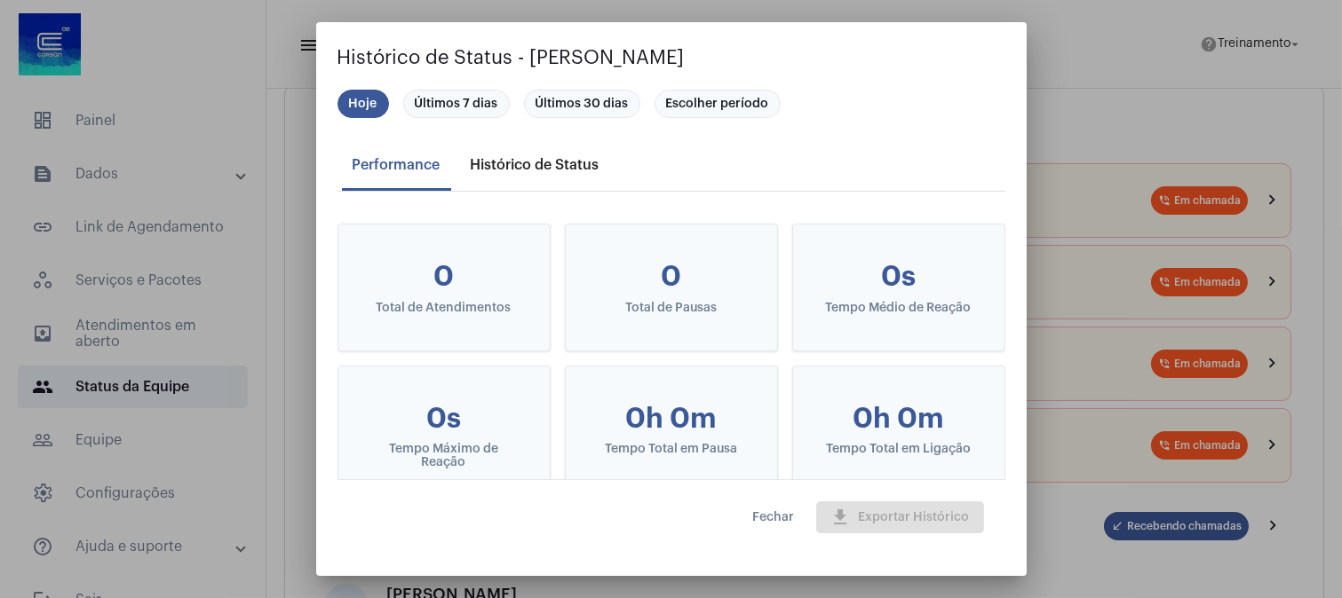
click at [517, 170] on div "Histórico de Status" at bounding box center [535, 165] width 129 height 16
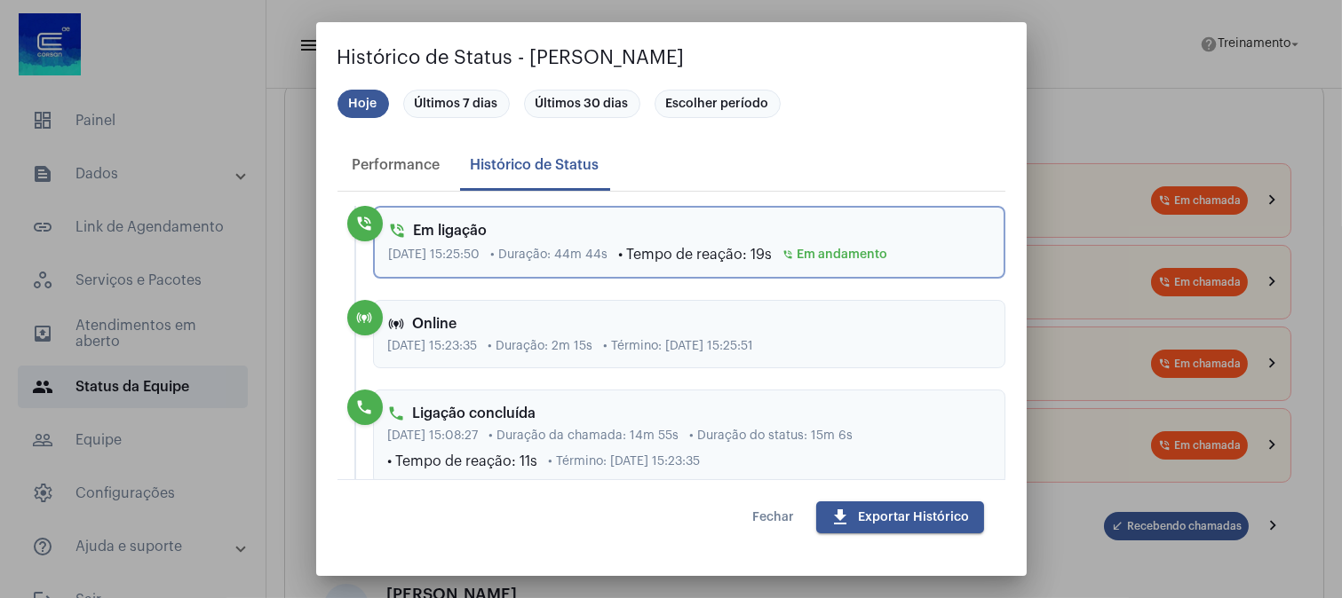
click at [764, 518] on span "Fechar" at bounding box center [774, 517] width 42 height 12
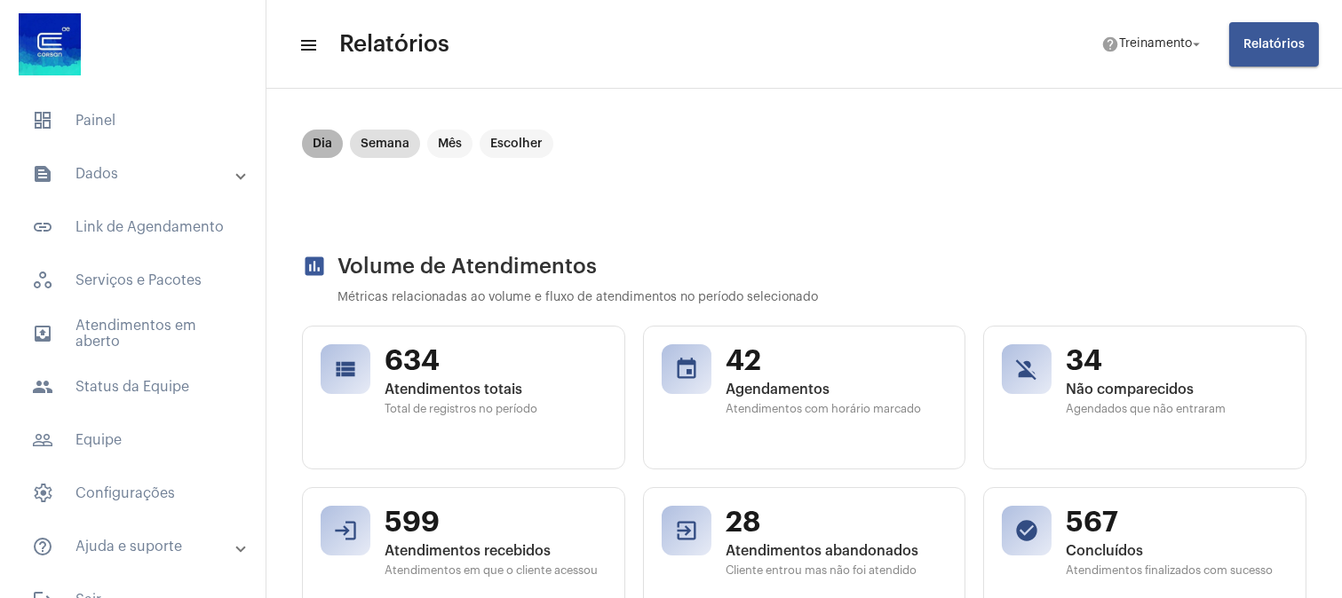
click at [317, 143] on mat-chip "Dia" at bounding box center [322, 144] width 41 height 28
click at [312, 142] on mat-chip "Dia" at bounding box center [322, 144] width 41 height 28
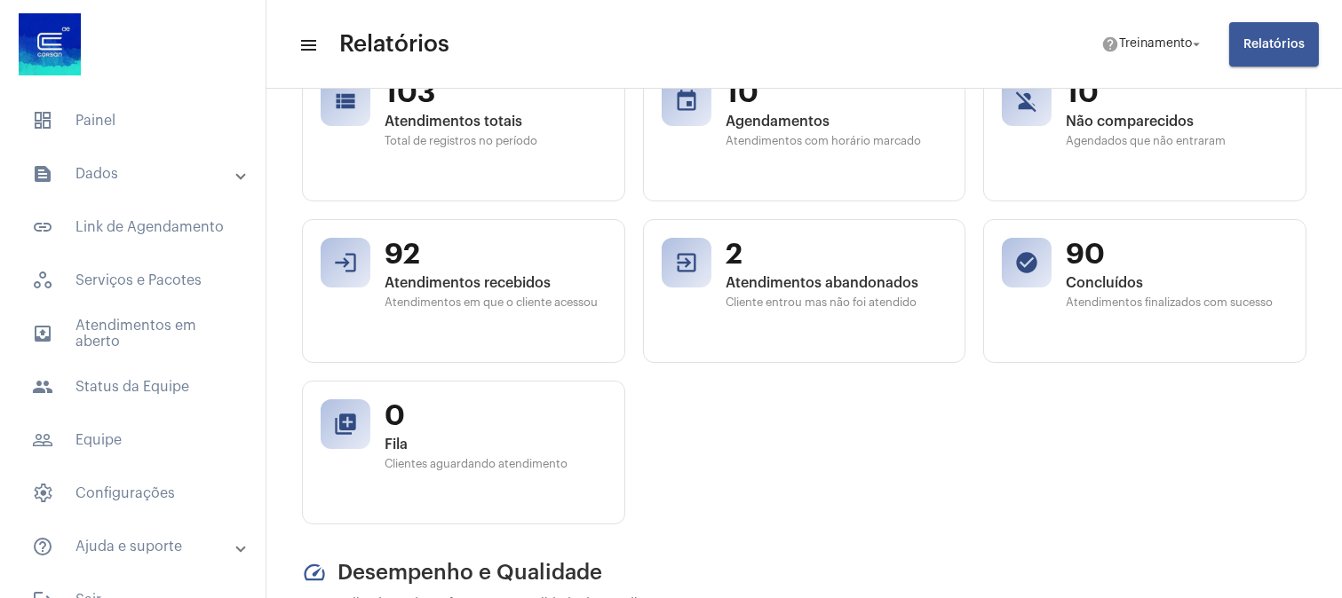
scroll to position [197, 0]
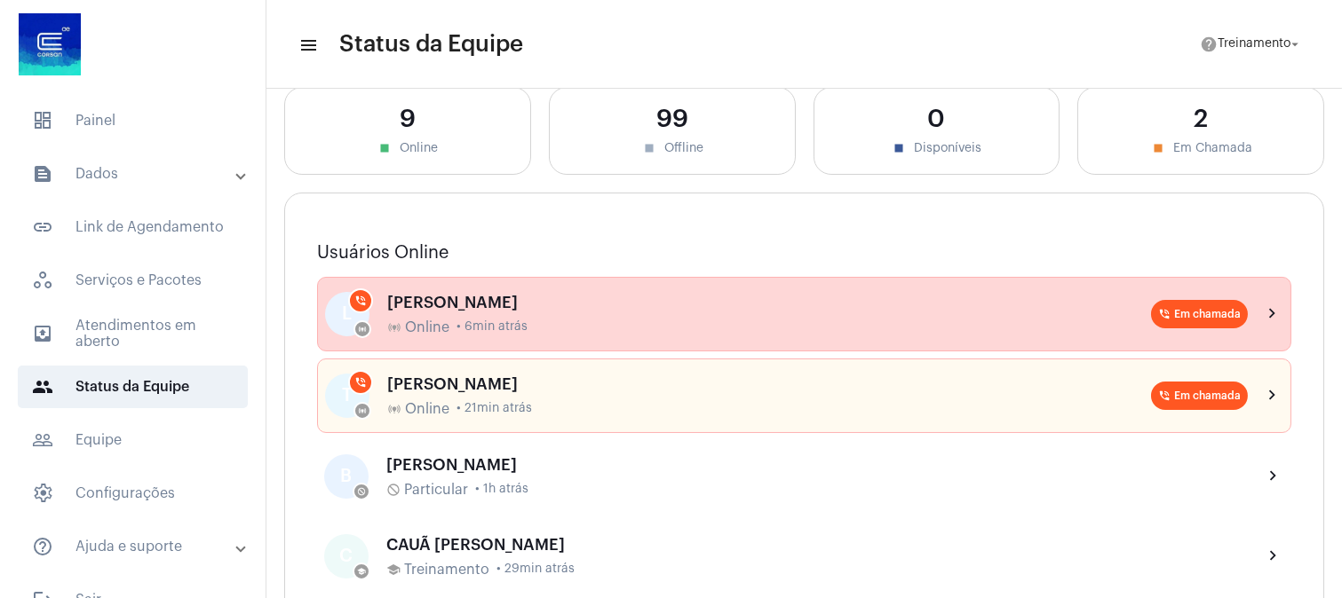
scroll to position [197, 0]
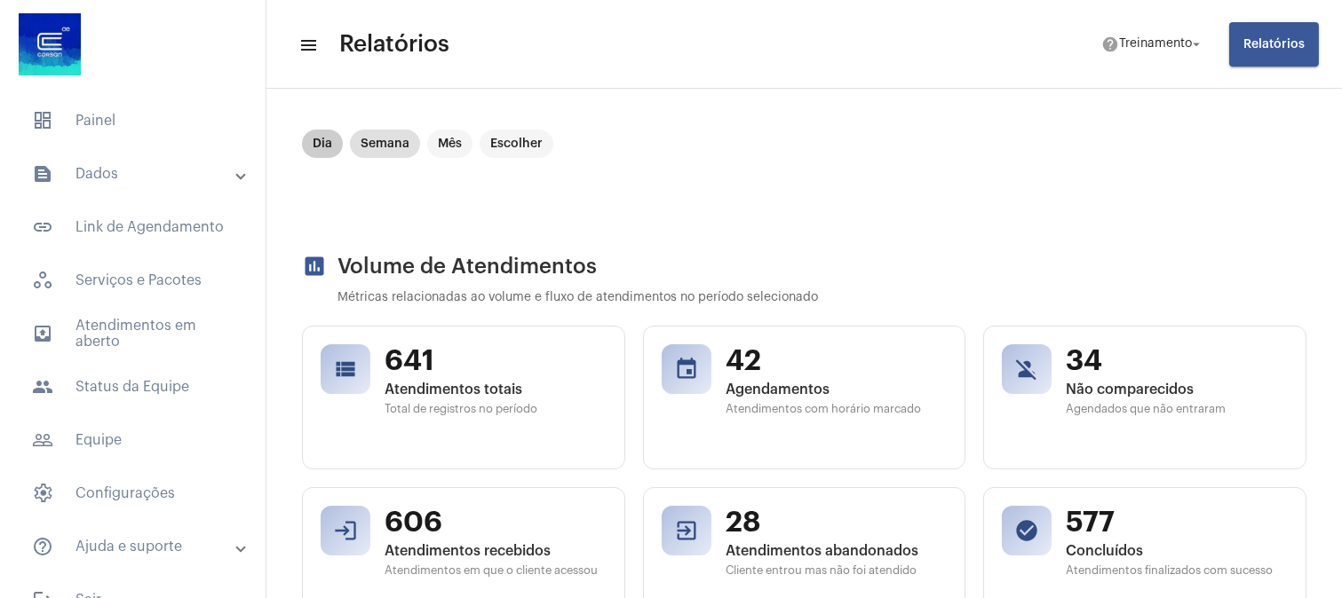
click at [312, 147] on mat-chip "Dia" at bounding box center [322, 144] width 41 height 28
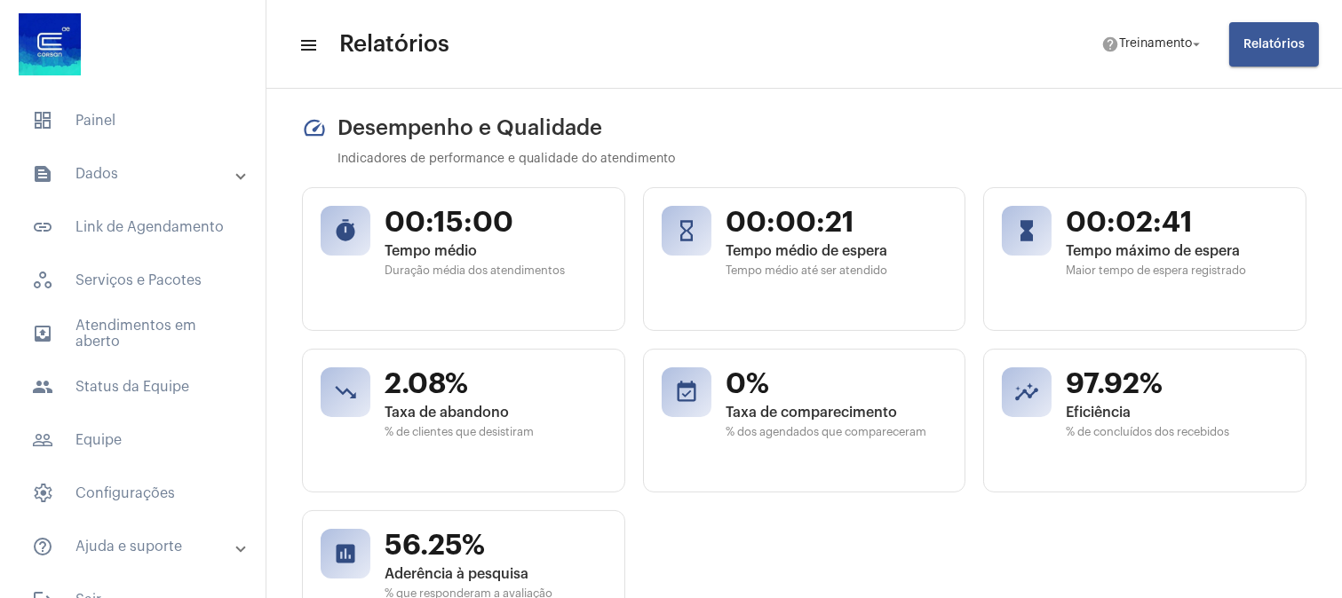
scroll to position [788, 0]
